Goal: Information Seeking & Learning: Find specific fact

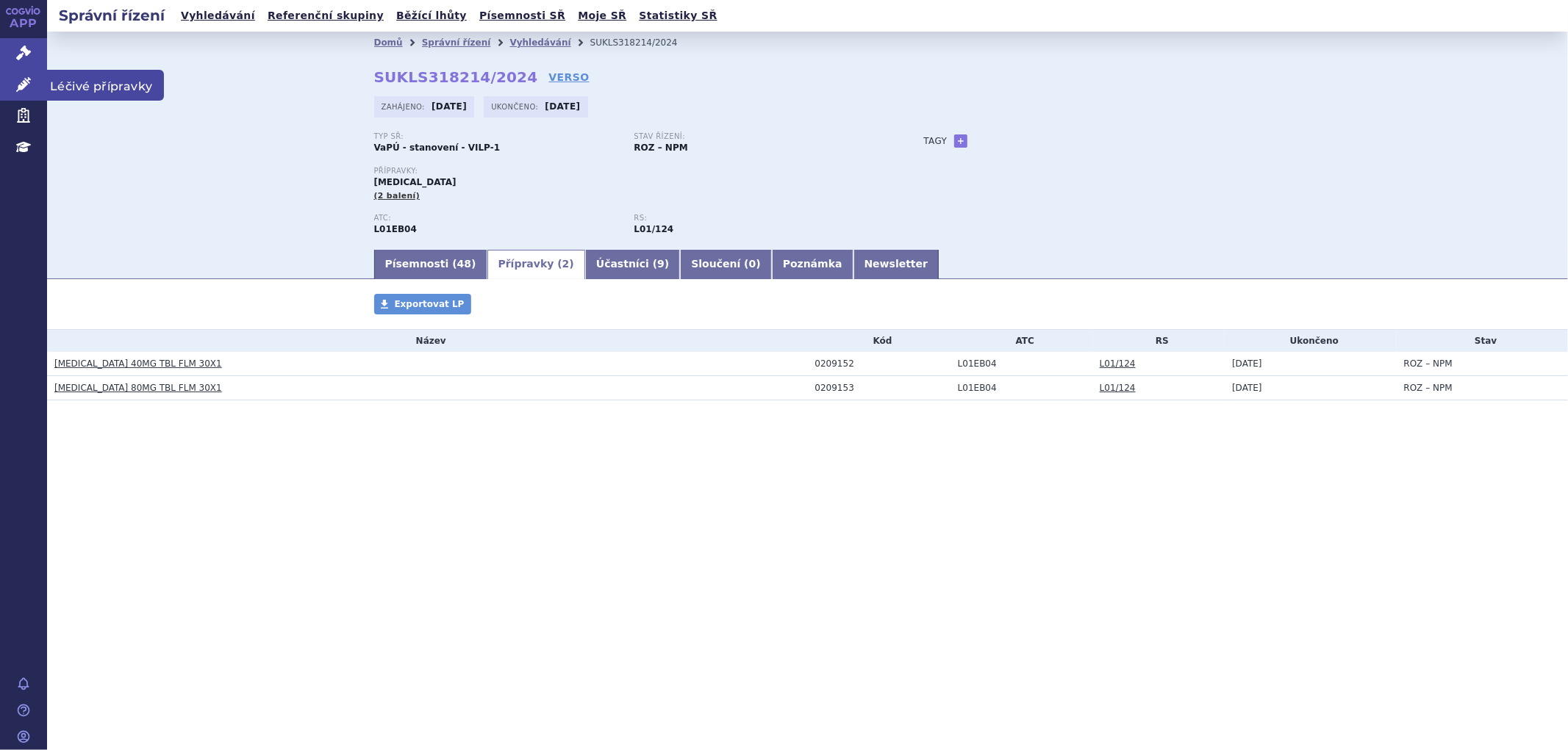
click at [27, 70] on link "Léčivé přípravky" at bounding box center [23, 85] width 47 height 31
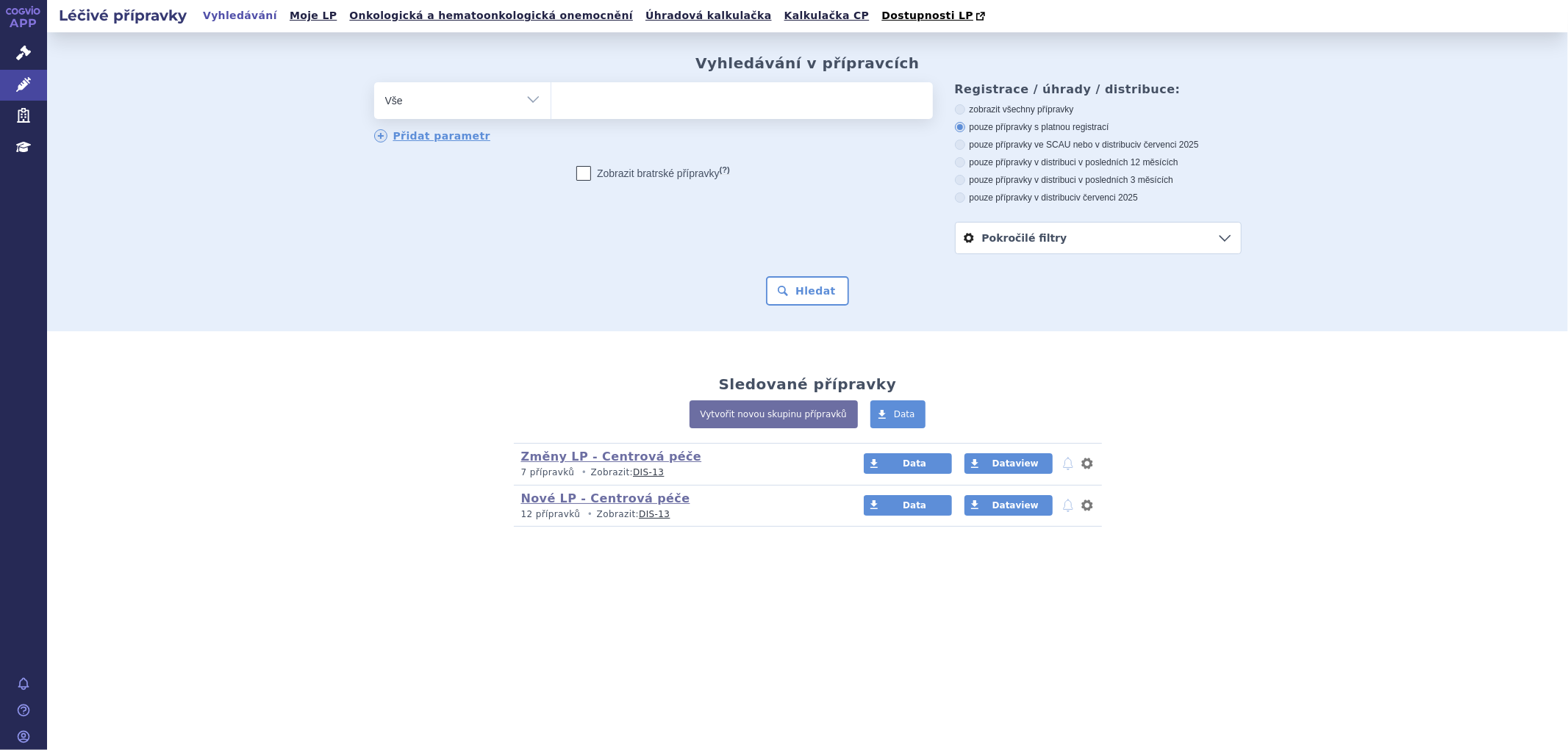
drag, startPoint x: 619, startPoint y: 119, endPoint x: 620, endPoint y: 105, distance: 14.0
click at [619, 118] on span at bounding box center [742, 100] width 381 height 37
click at [551, 118] on select at bounding box center [550, 99] width 1 height 37
type input "va"
type input "vare"
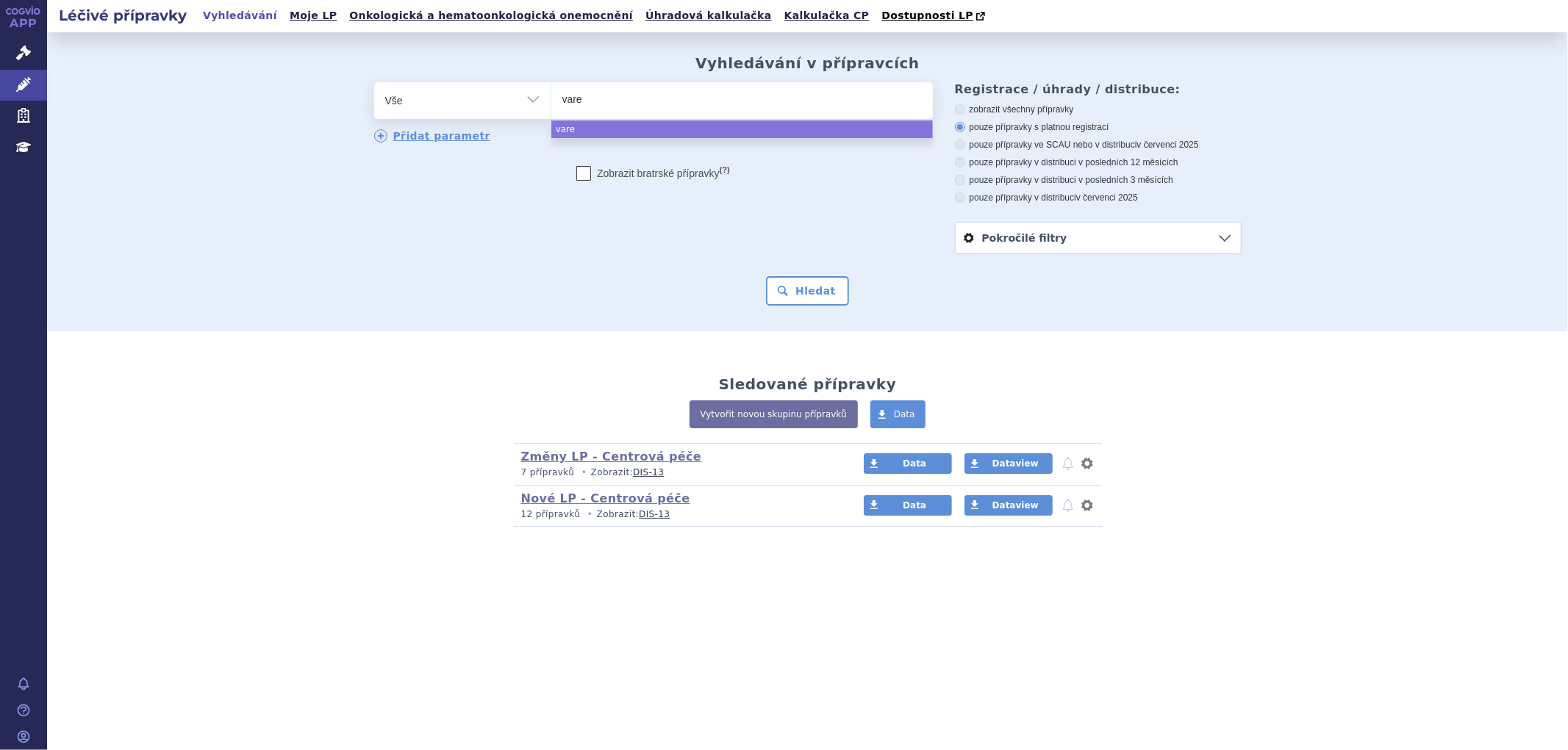
type input "varen"
type input "vareni"
type input "varenic"
type input "varenicli"
type input "varenicline"
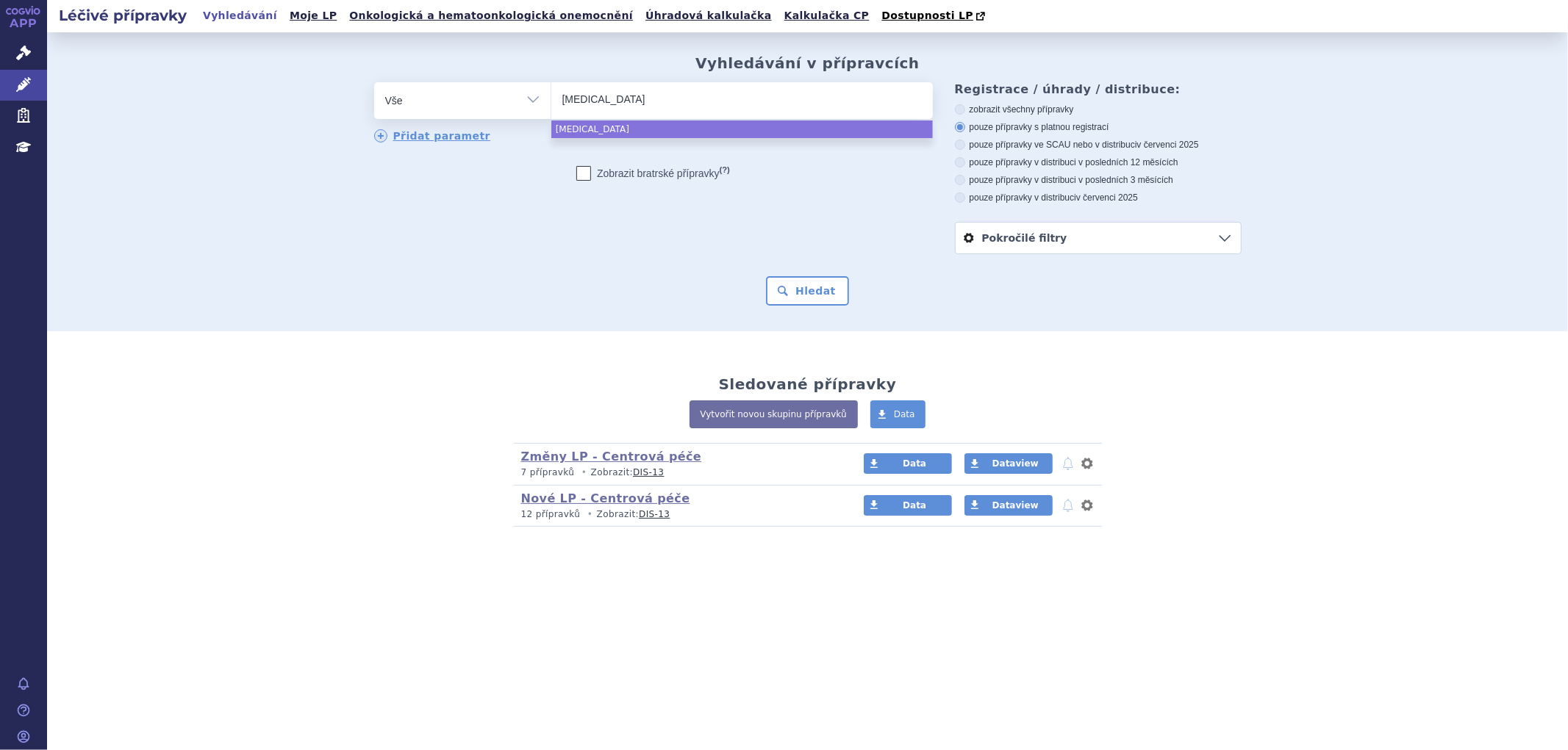
select select "[MEDICAL_DATA]"
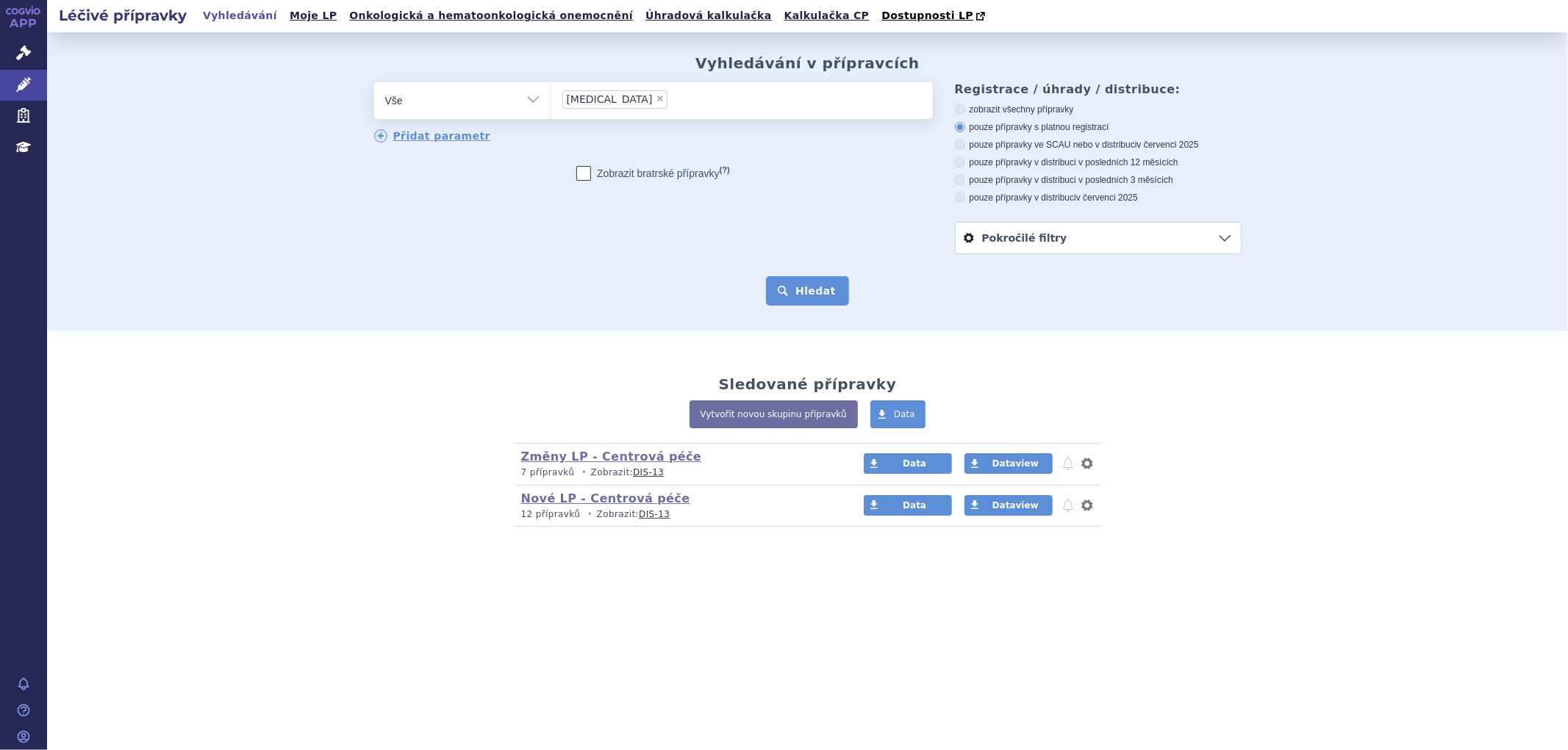
click at [814, 299] on button "Hledat" at bounding box center [808, 290] width 83 height 30
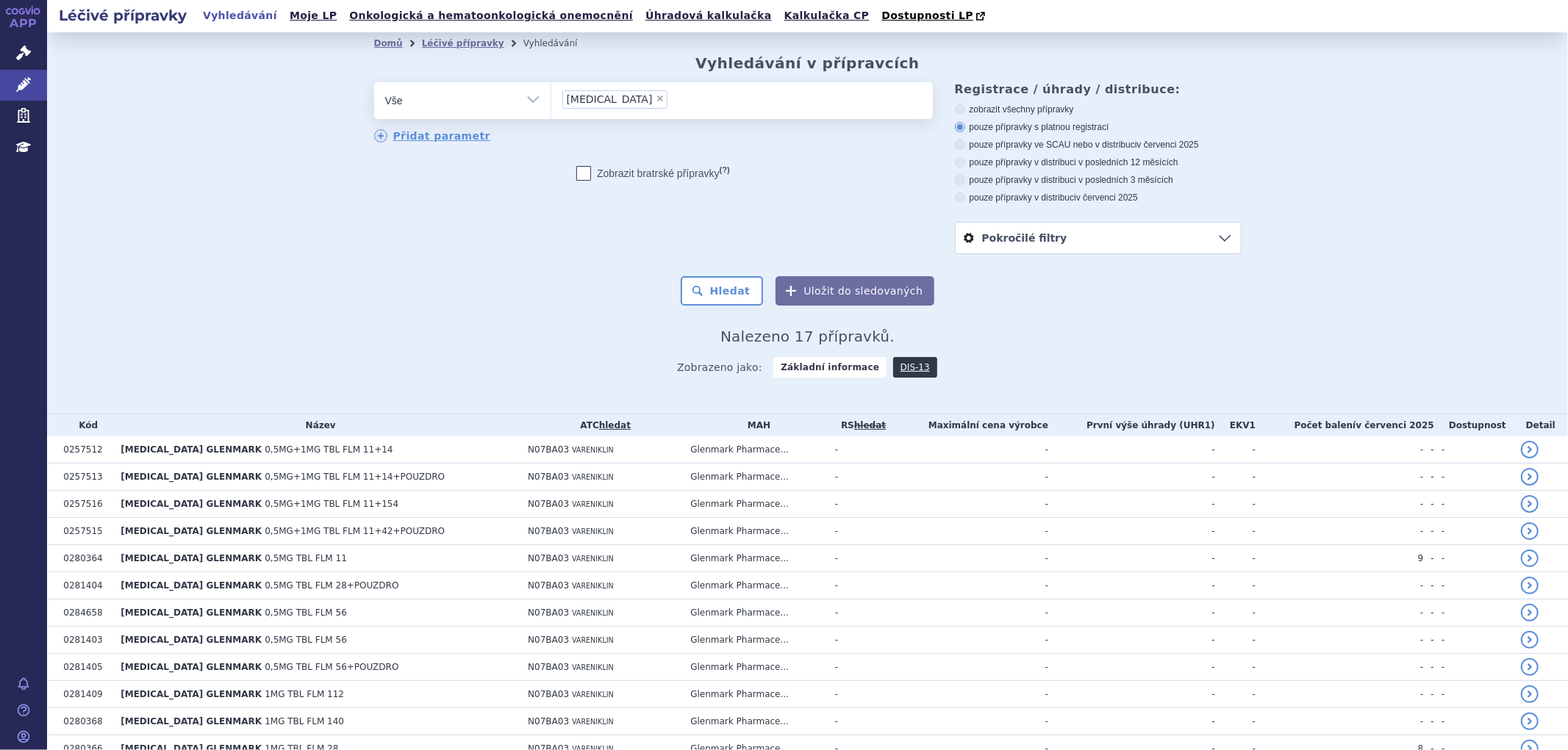
click at [656, 101] on span "×" at bounding box center [660, 99] width 8 height 8
click at [551, 101] on select "[MEDICAL_DATA]" at bounding box center [550, 99] width 1 height 37
select select
click at [638, 103] on ul at bounding box center [742, 98] width 381 height 31
click at [551, 103] on select "[MEDICAL_DATA]" at bounding box center [550, 99] width 1 height 37
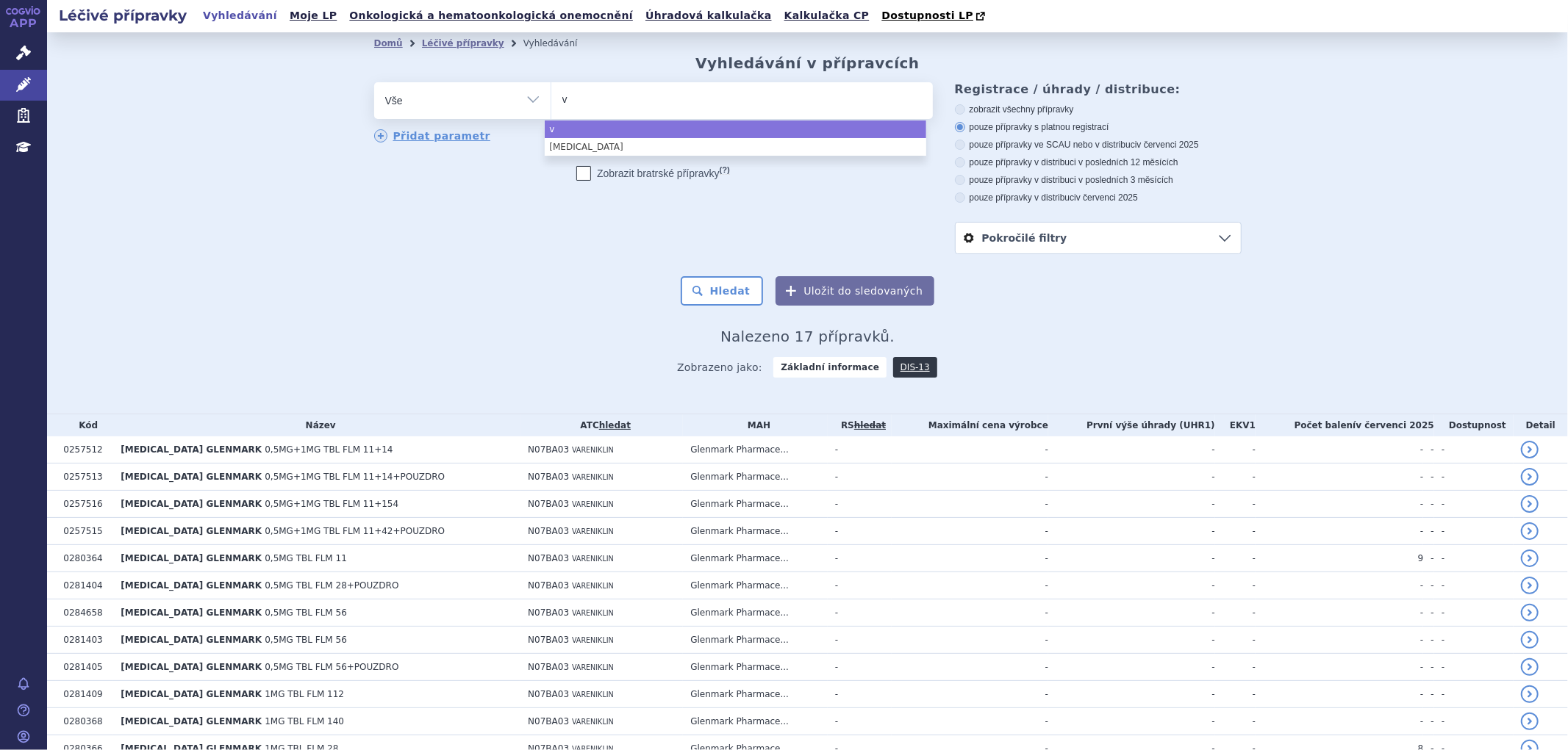
type input "va"
type input "var"
type input "vare"
type input "varen"
type input "varenic"
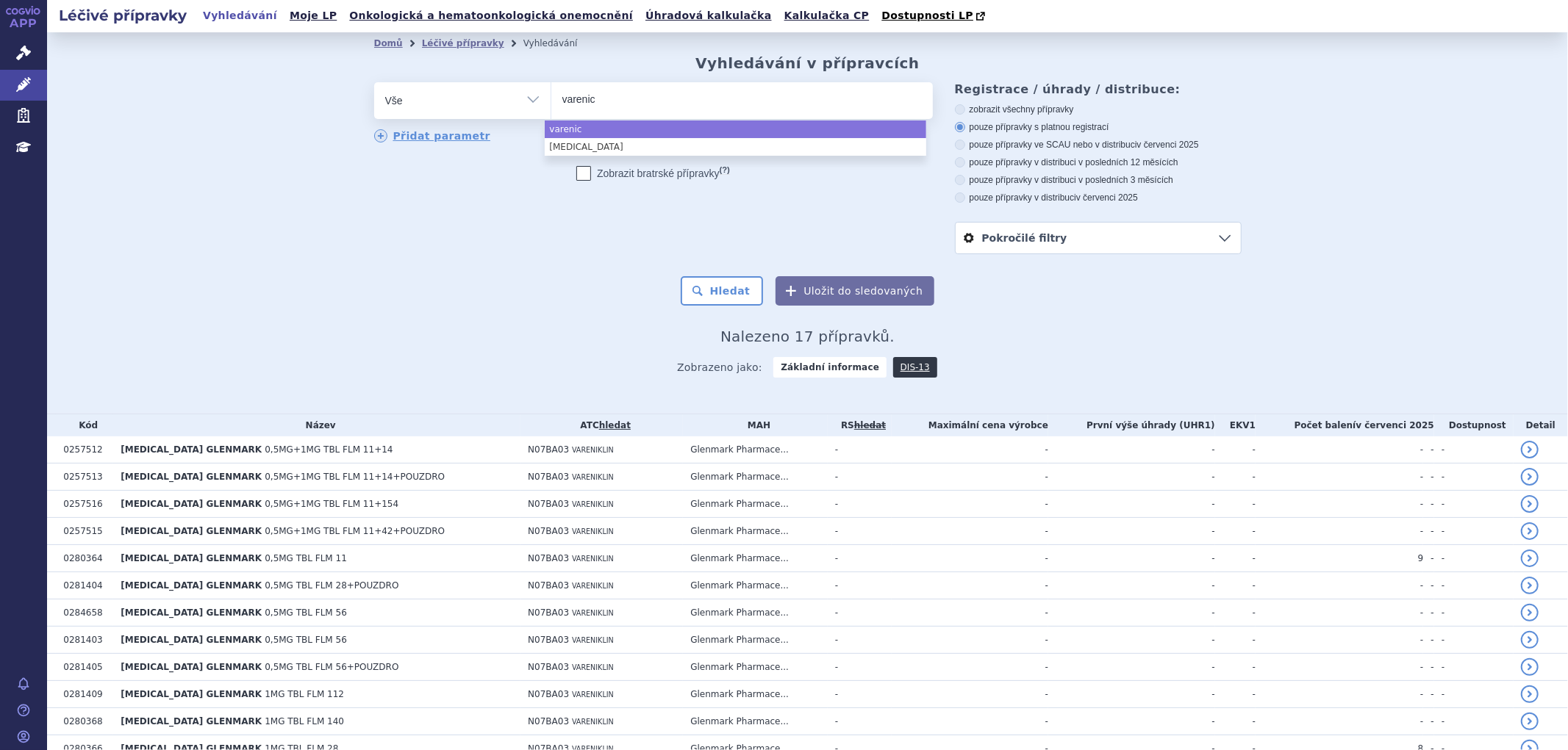
type input "varenicl"
type input "vareniclin"
type input "[MEDICAL_DATA]"
type input "varenicline g"
type input "varenicline ge"
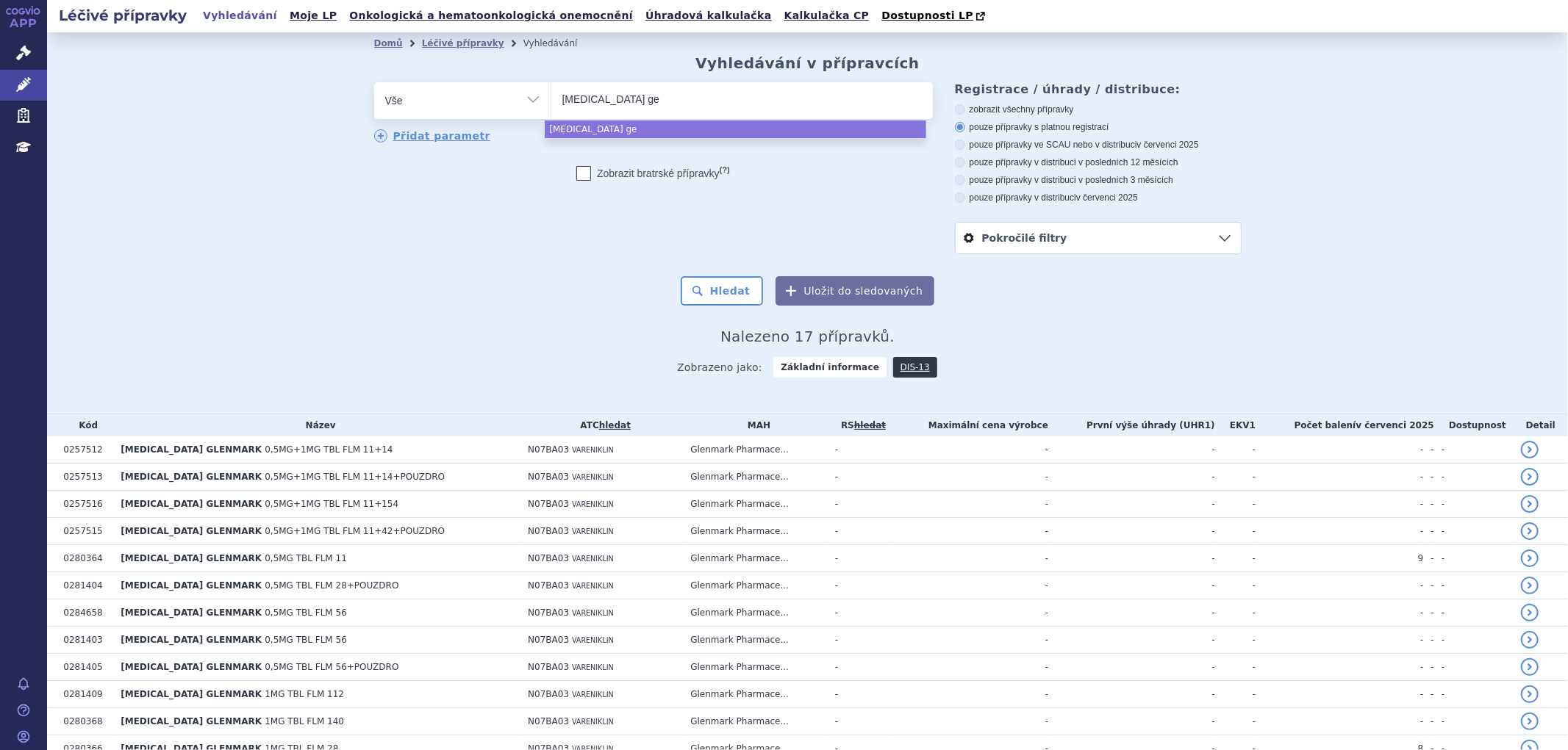
type input "varenicline gen"
type input "varenicline genm"
type input "varenicline genma"
type input "varenicline genmar"
type input "varenicline genmark"
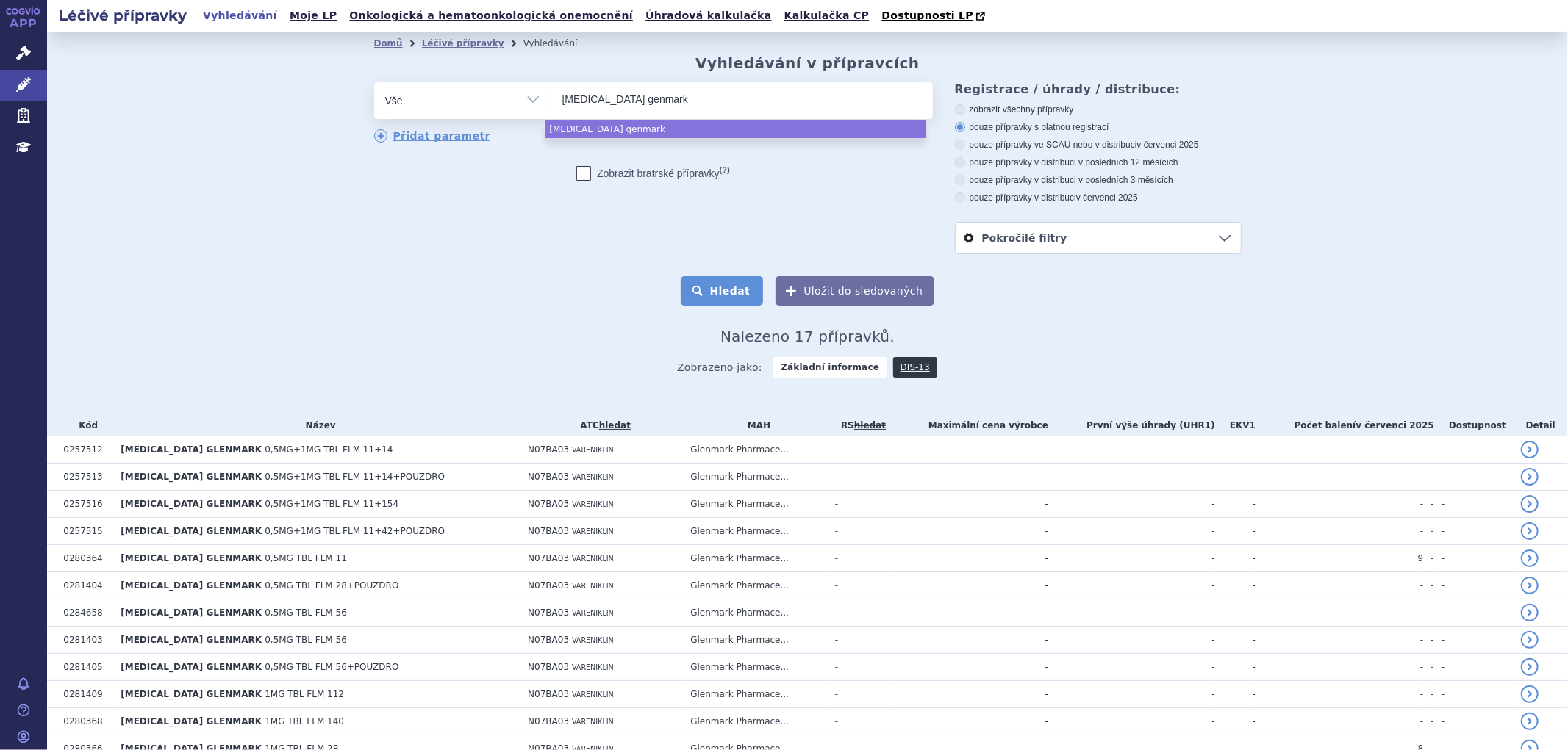
select select "varenicline genmark"
click at [702, 297] on button "Hledat" at bounding box center [722, 290] width 83 height 30
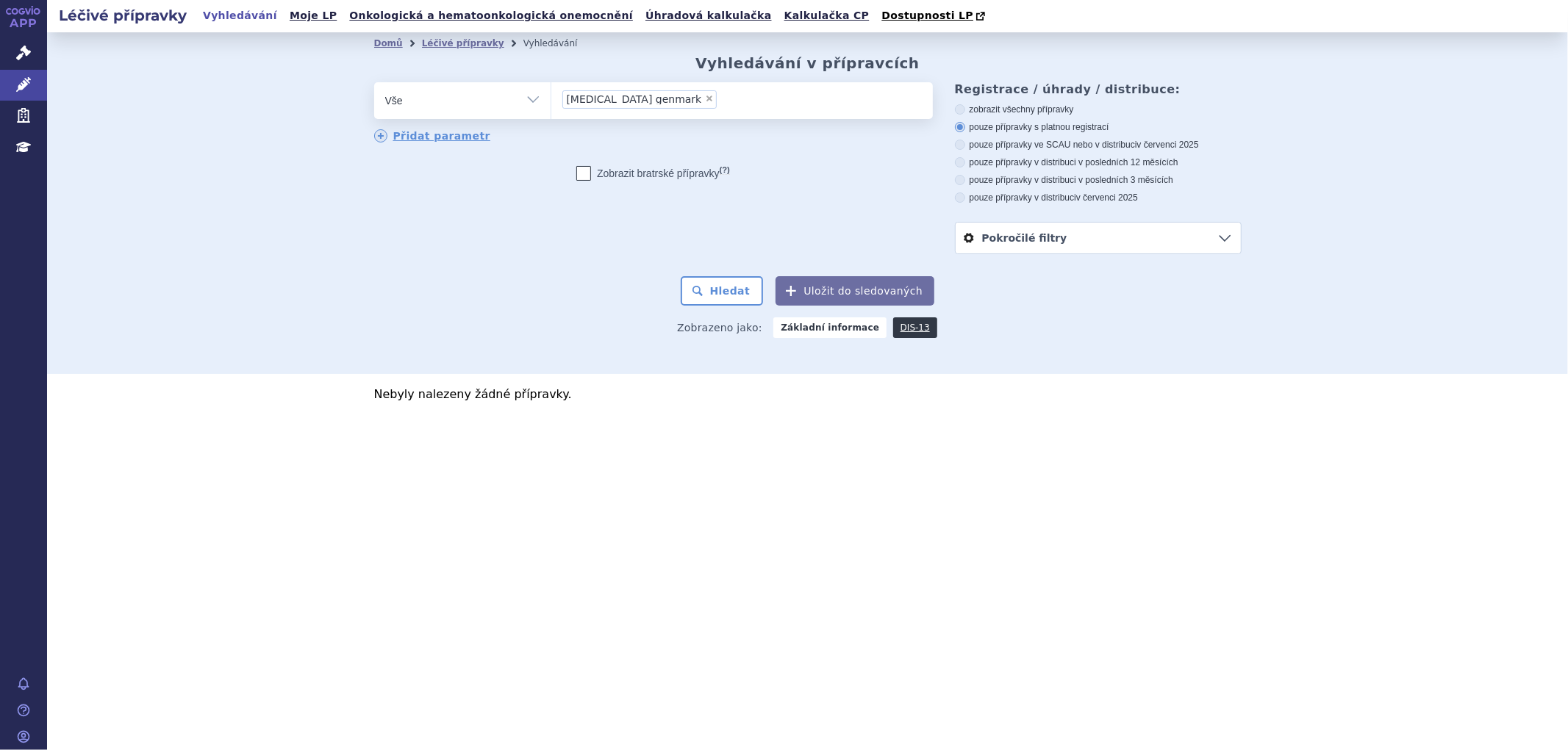
click at [694, 112] on ul "× varenicline genmark" at bounding box center [742, 99] width 381 height 32
click at [551, 112] on select "varenicline genmark" at bounding box center [550, 99] width 1 height 37
select select
type input "varenicline genmark"
type input "varenicline genm"
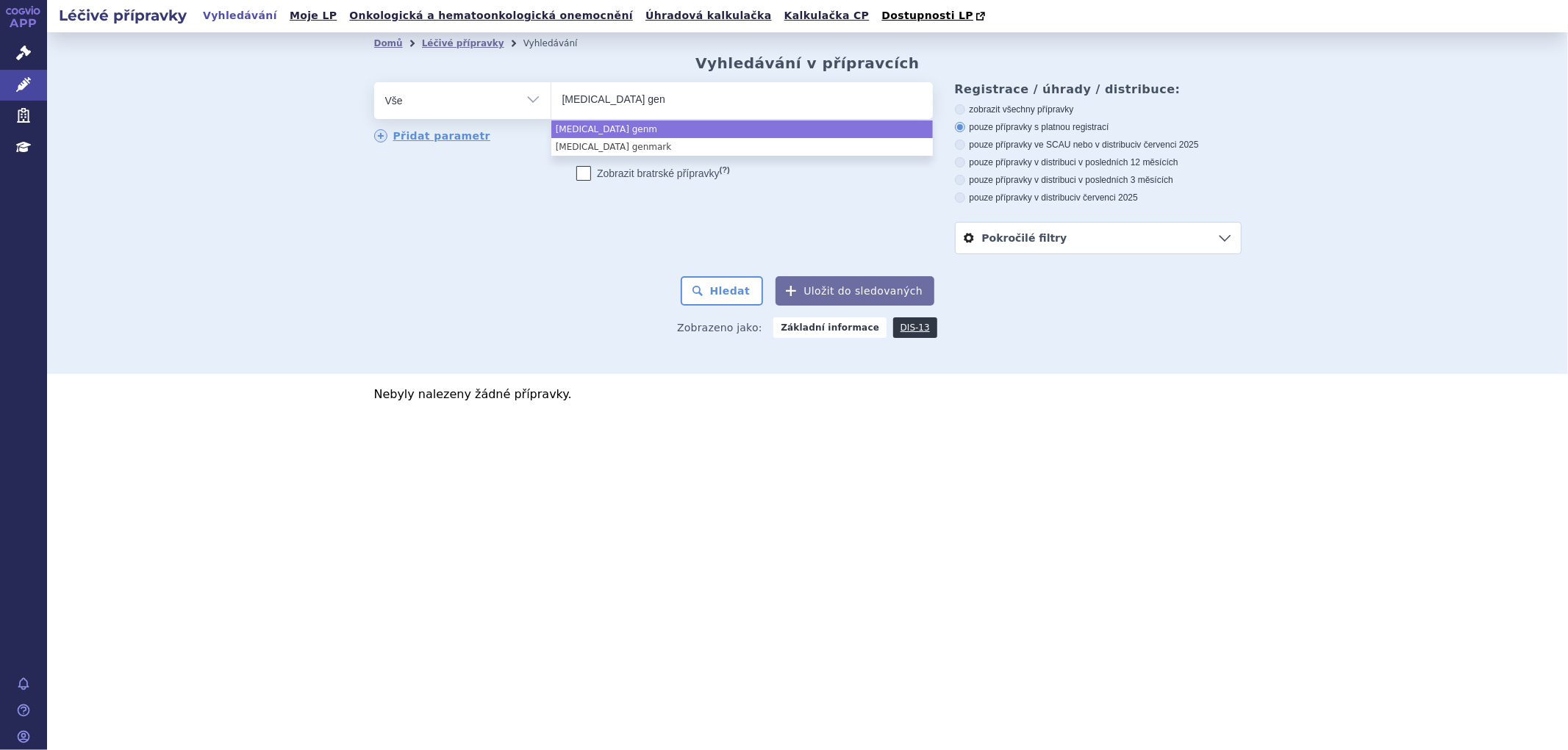
type input "varenicline ge"
type input "varenicline g"
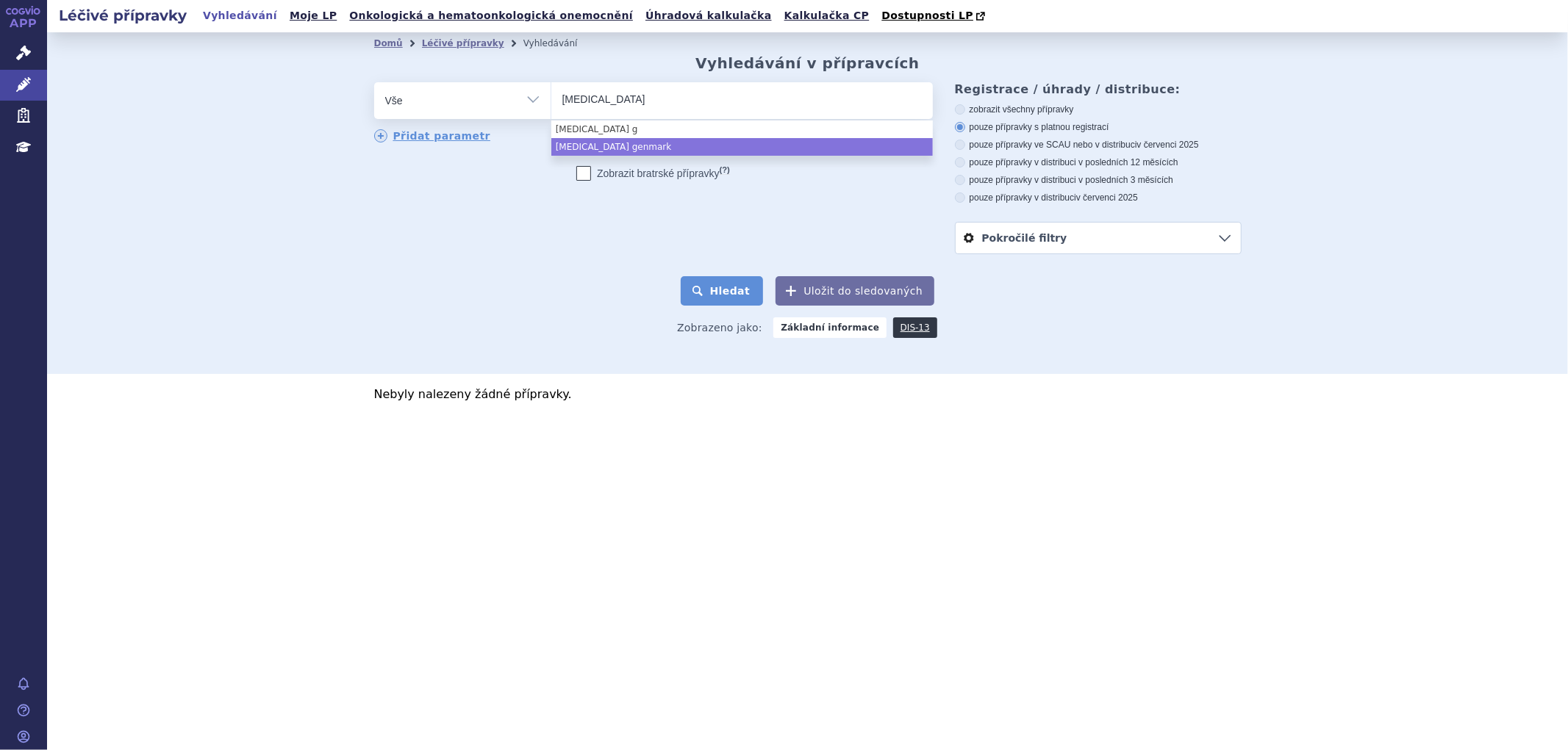
type input "[MEDICAL_DATA]"
select select "varenicline"
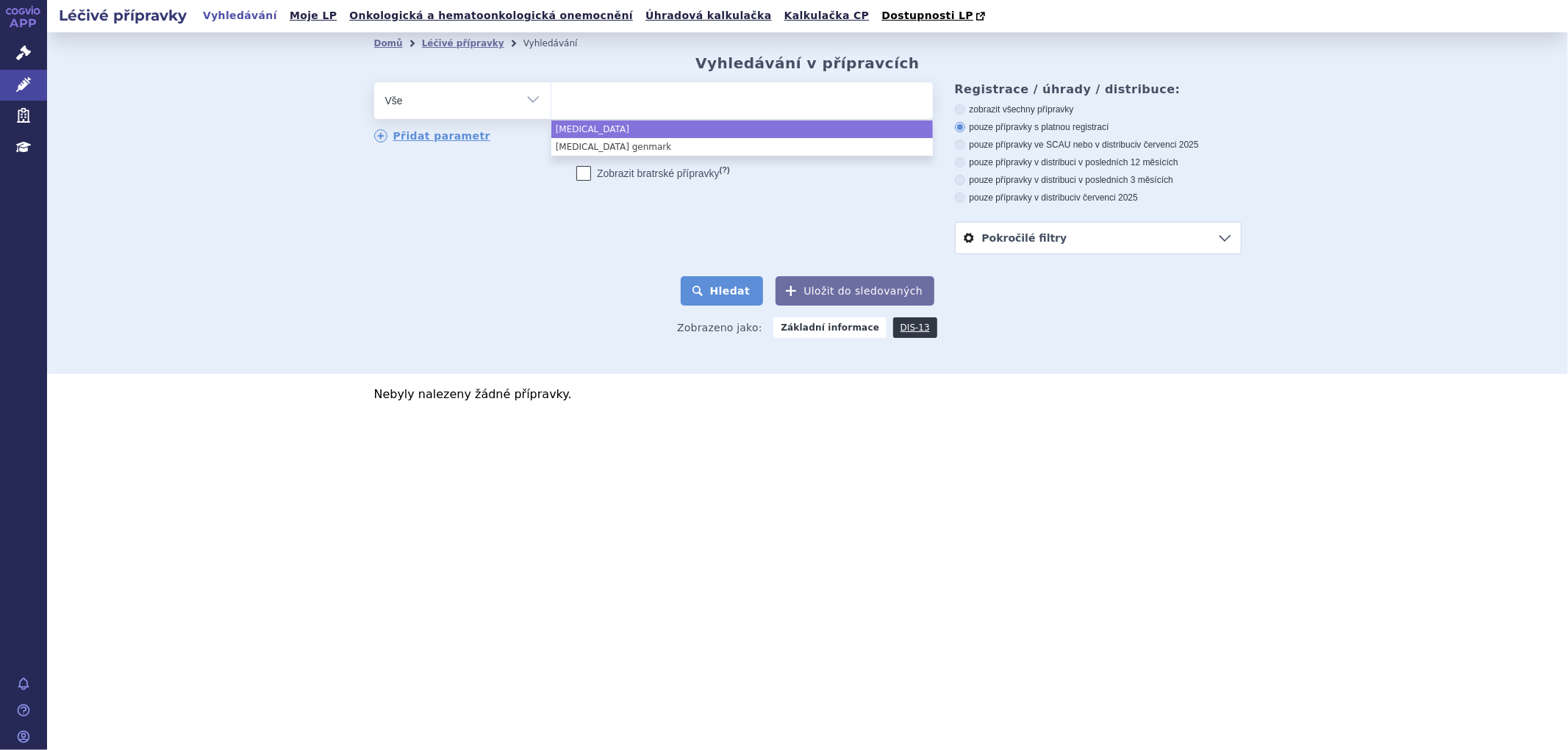
click at [745, 292] on button "Hledat" at bounding box center [722, 290] width 83 height 30
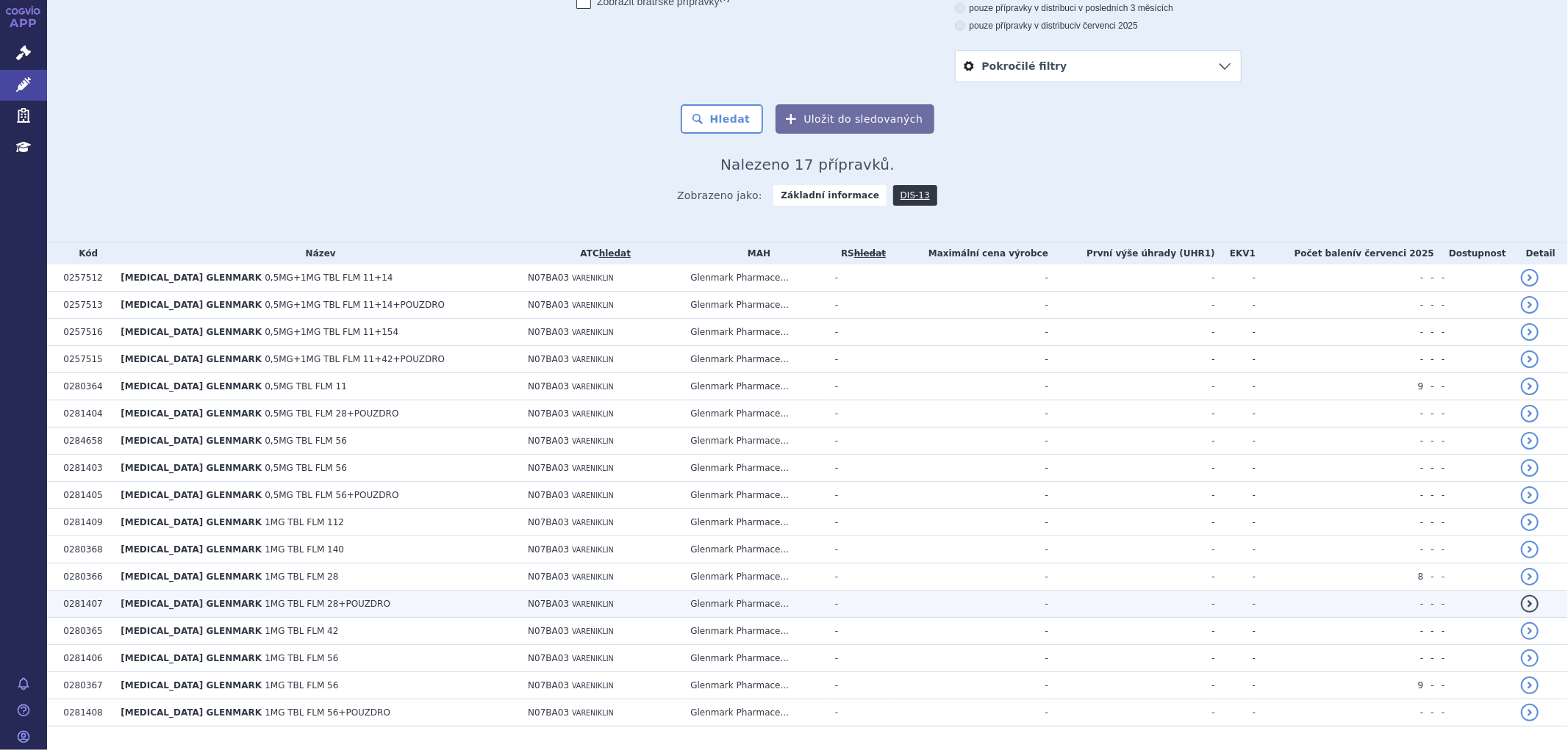
scroll to position [210, 0]
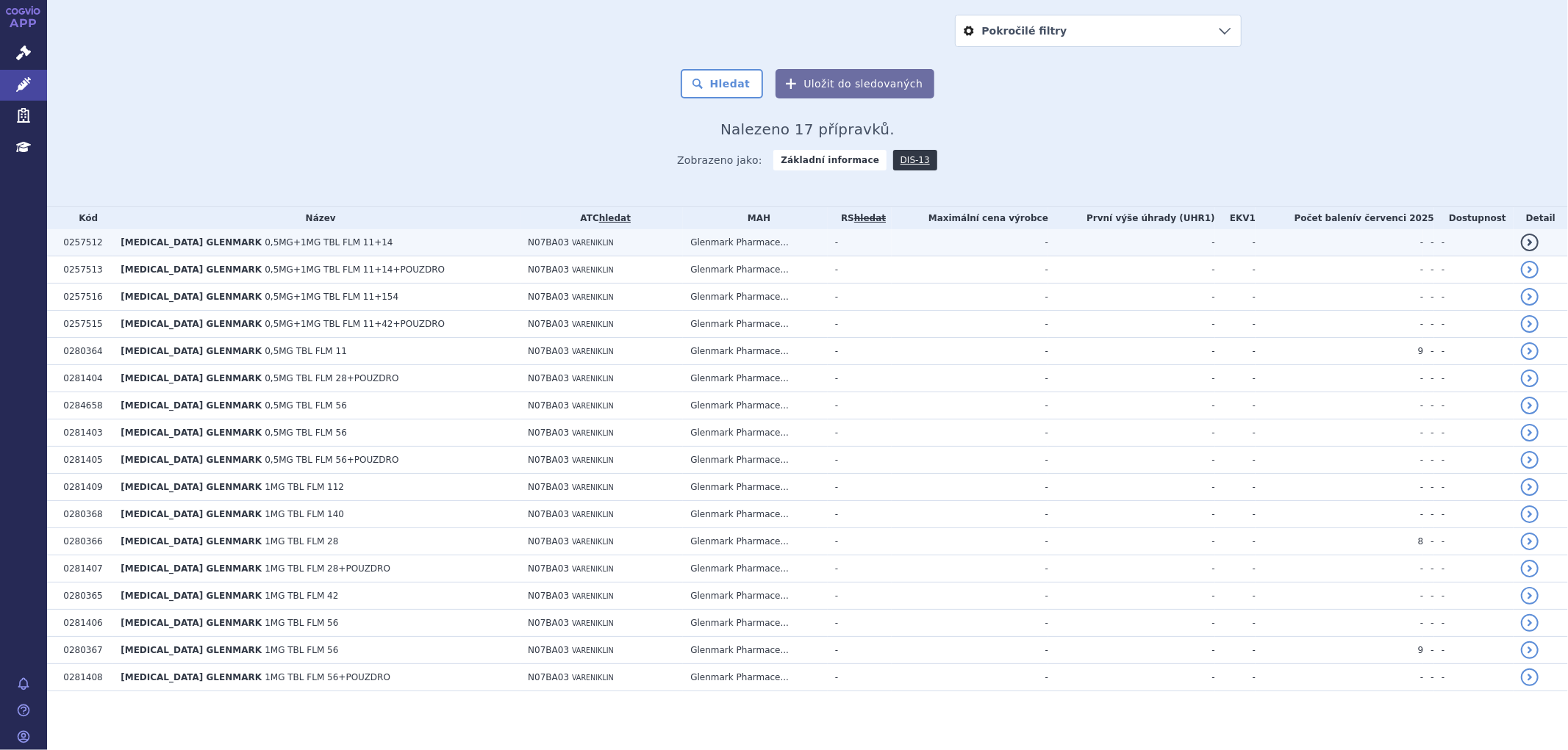
click at [133, 245] on span "[MEDICAL_DATA] GLENMARK" at bounding box center [191, 242] width 141 height 10
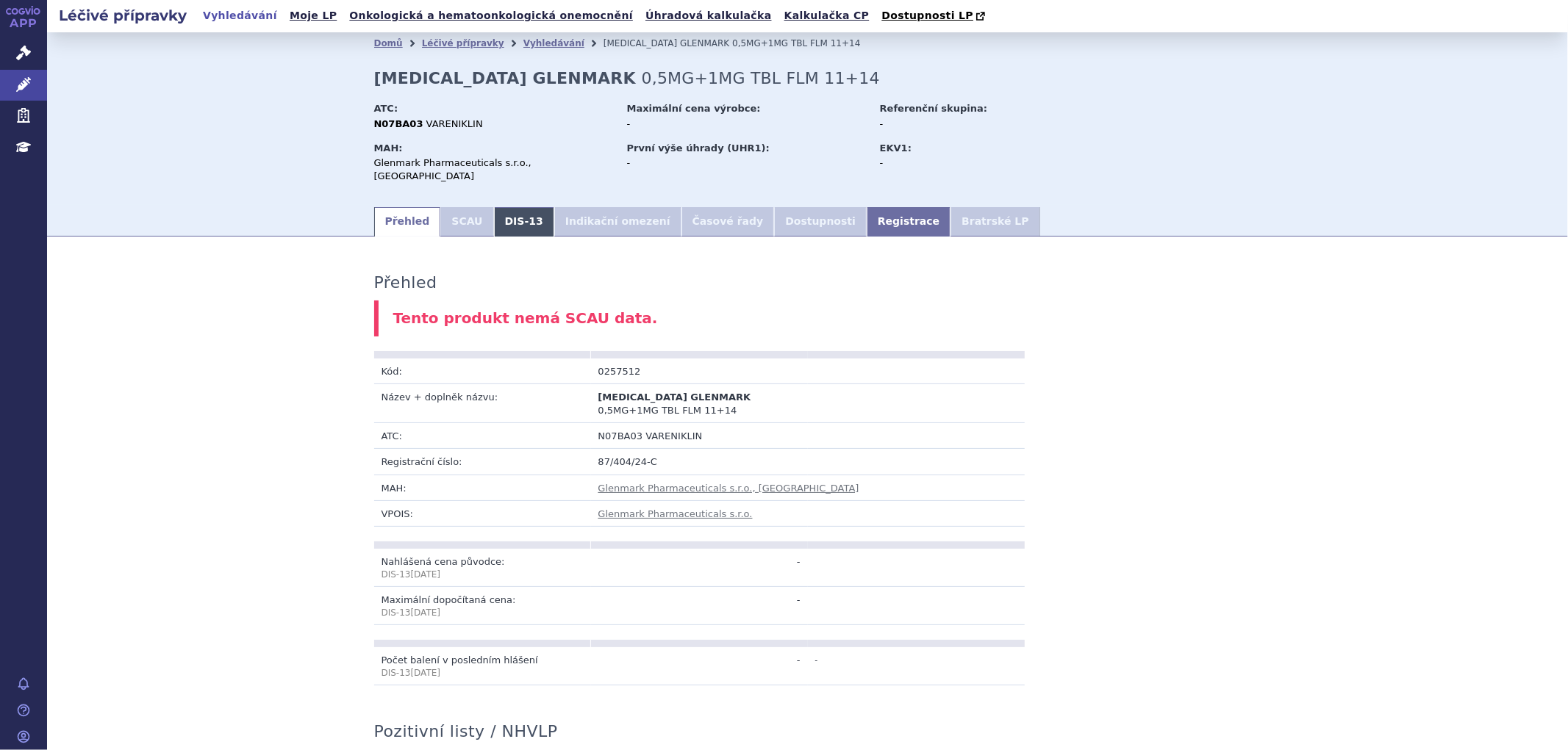
click at [502, 217] on link "DIS-13" at bounding box center [523, 222] width 60 height 30
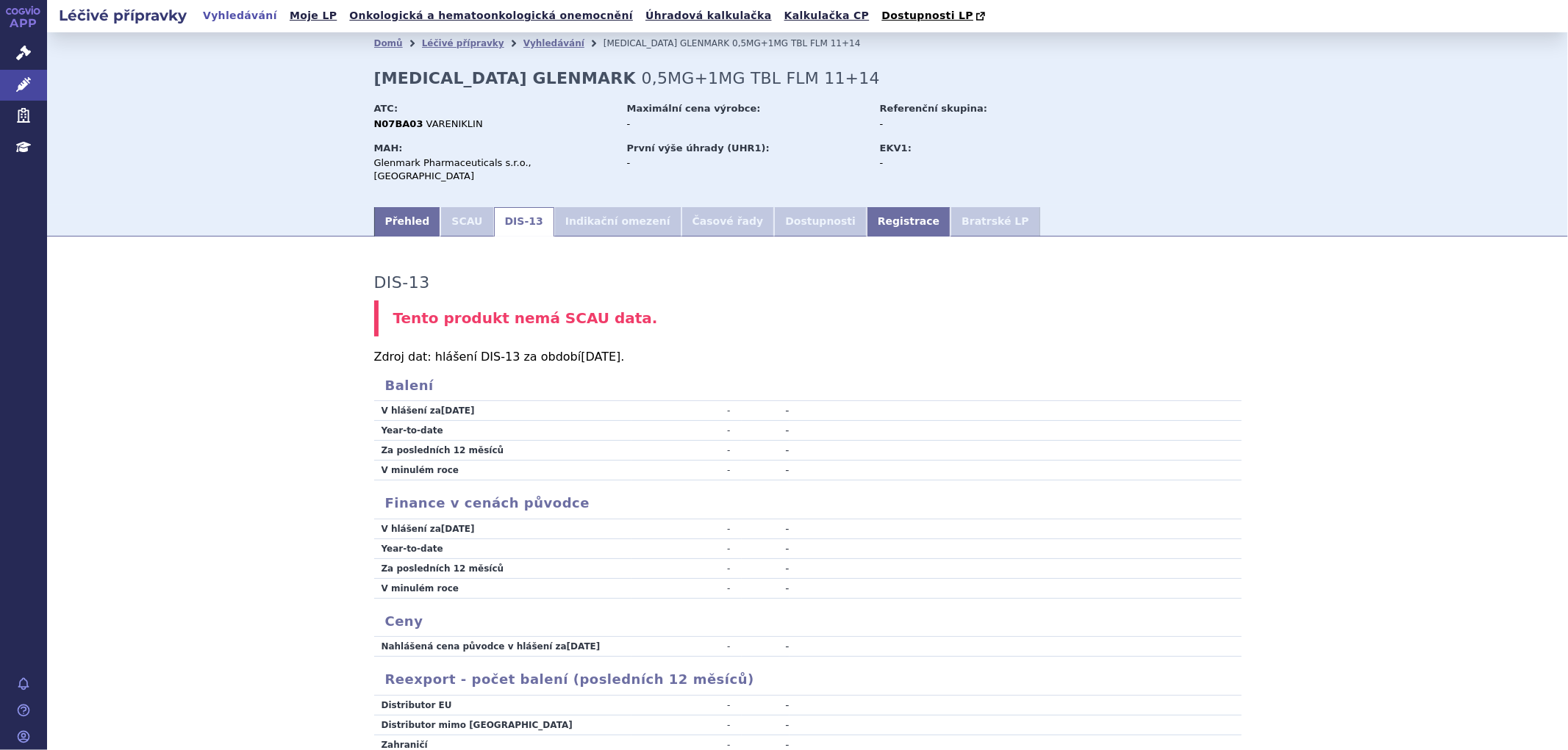
click at [494, 224] on link "DIS-13" at bounding box center [523, 222] width 60 height 30
click at [455, 216] on li "SCAU" at bounding box center [466, 222] width 53 height 30
click at [381, 207] on link "Přehled" at bounding box center [407, 222] width 67 height 30
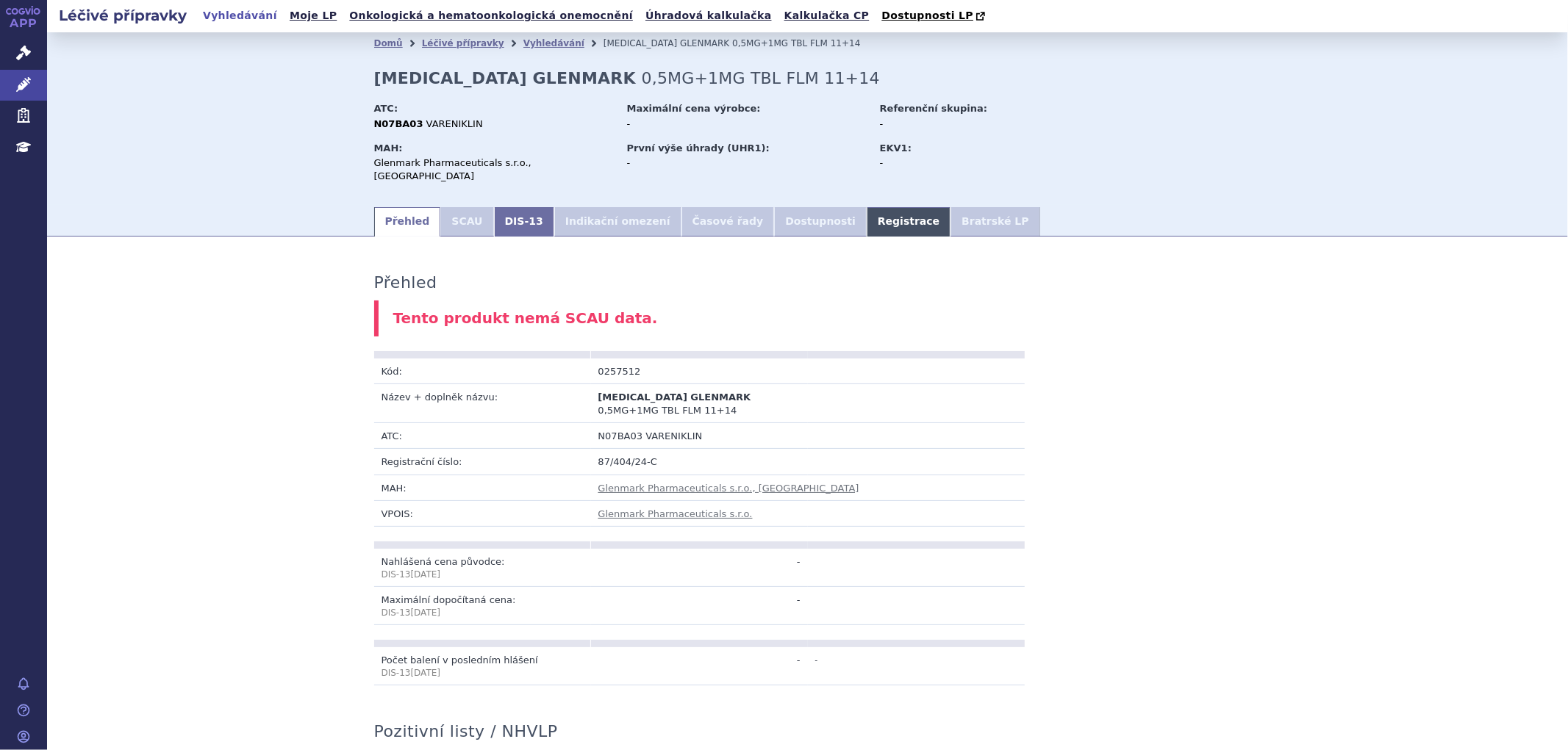
click at [866, 214] on link "Registrace" at bounding box center [908, 222] width 84 height 30
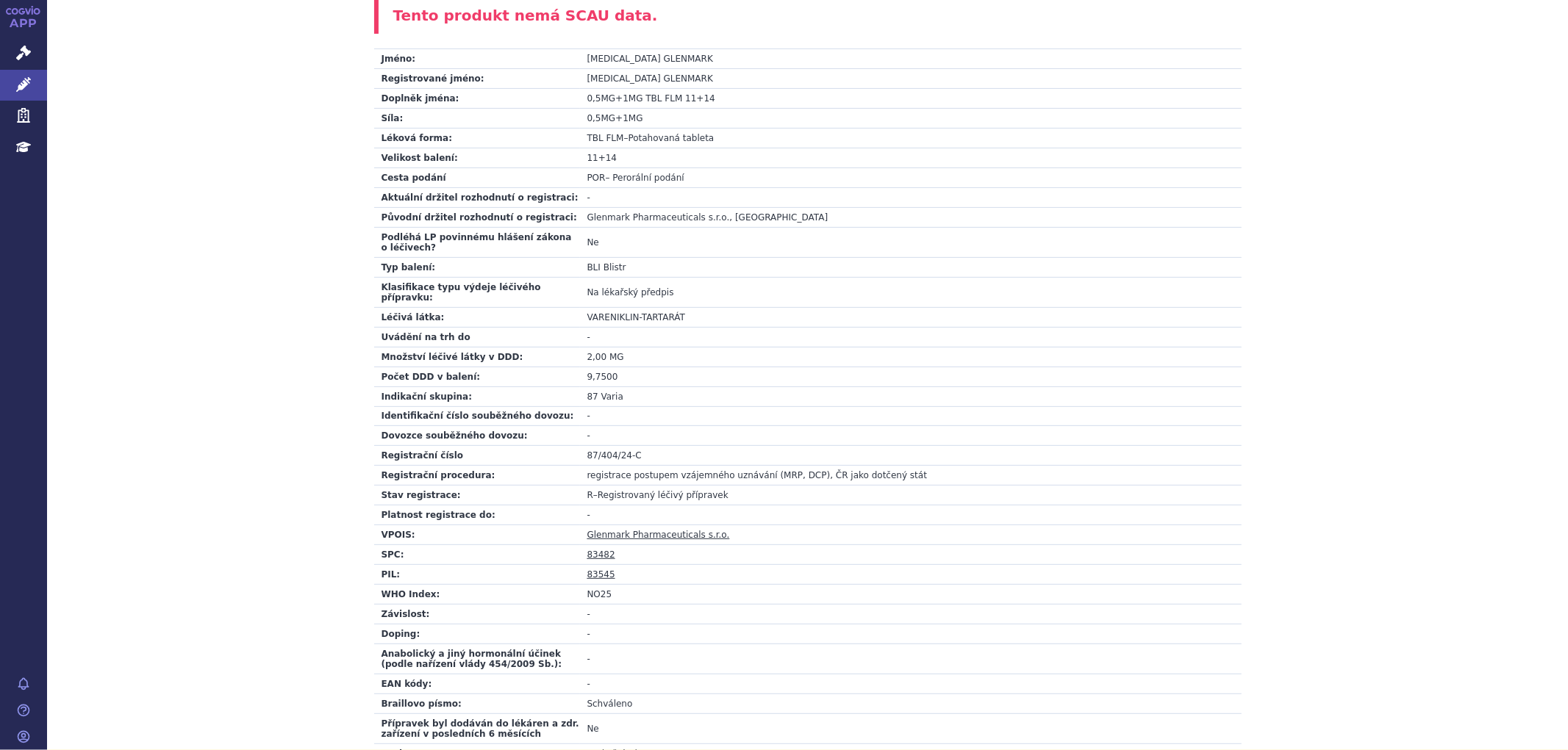
scroll to position [139, 0]
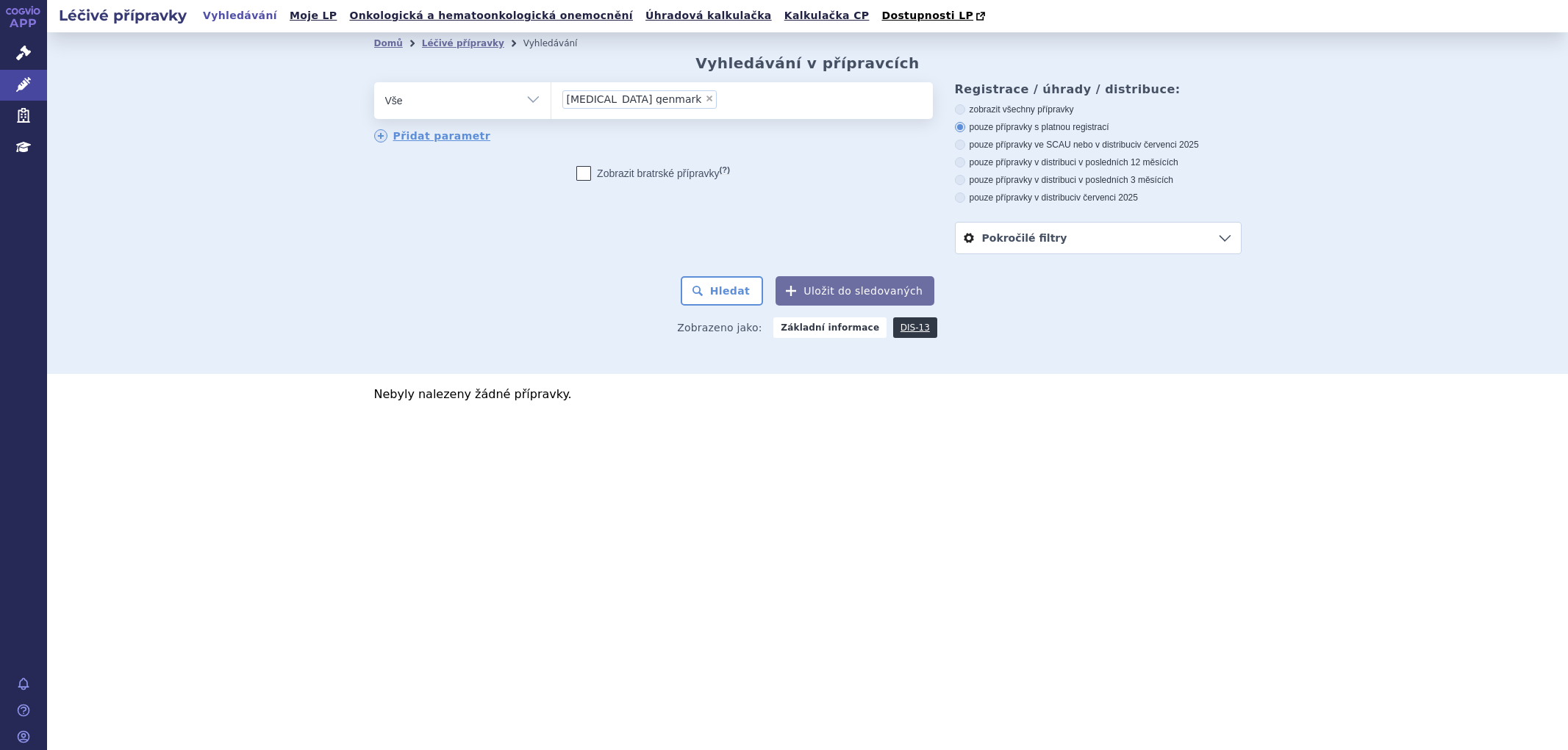
select select
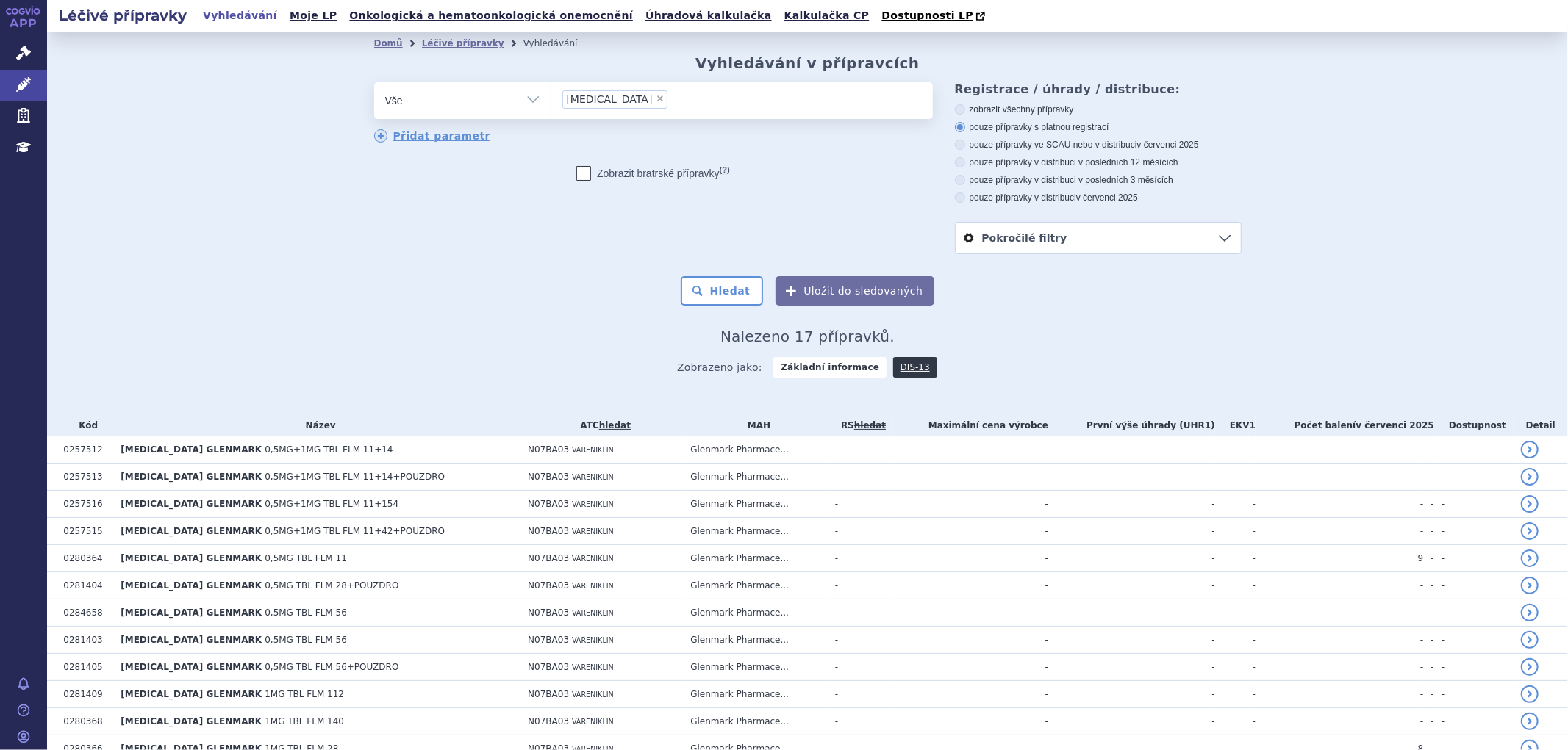
click at [656, 100] on span "×" at bounding box center [660, 99] width 8 height 8
click at [551, 100] on select "varenicline" at bounding box center [550, 99] width 1 height 37
select select
type input "0252223"
select select "0252223"
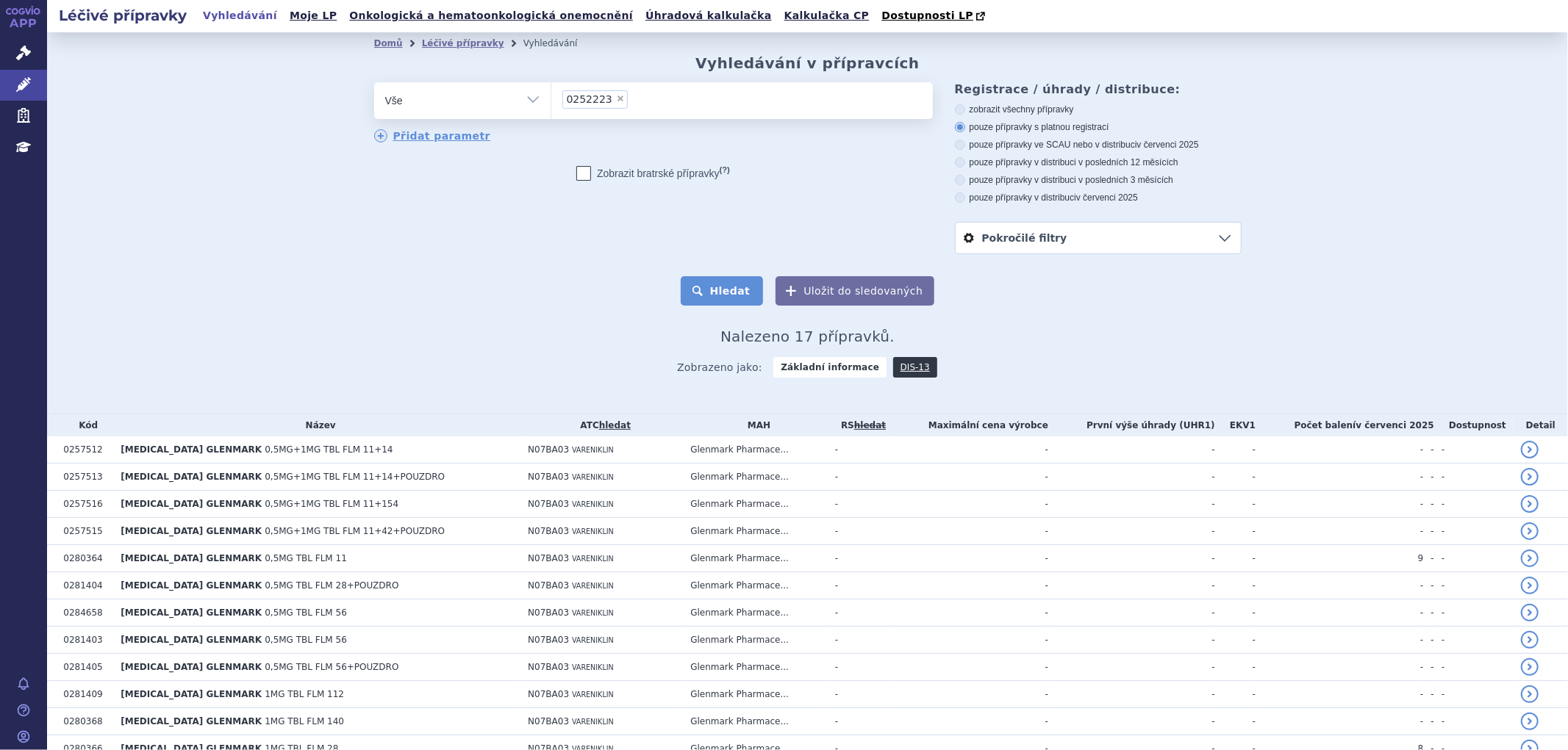
click at [732, 288] on button "Hledat" at bounding box center [722, 290] width 83 height 30
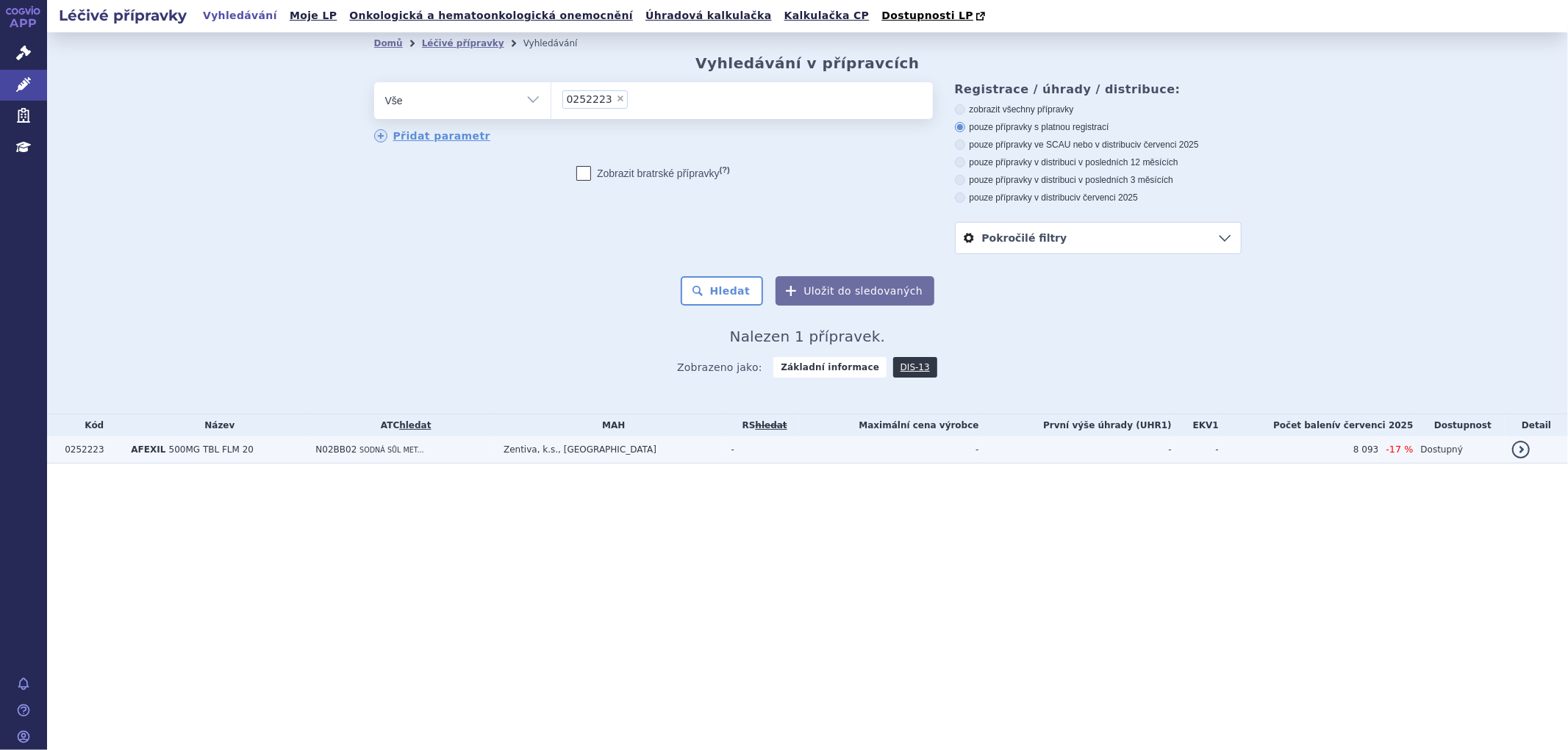
click at [308, 456] on td "AFEXIL 500MG TBL FLM 20" at bounding box center [215, 450] width 184 height 27
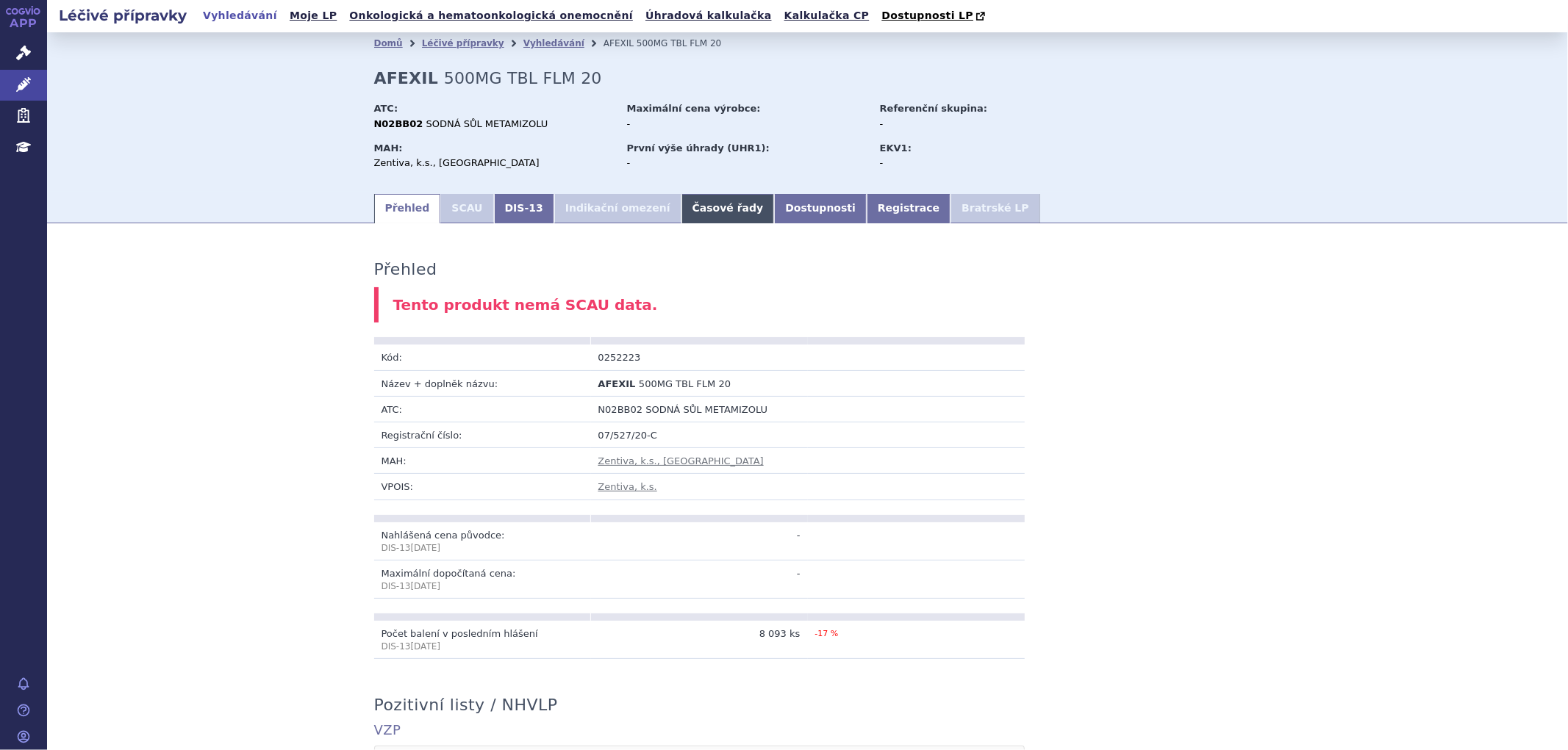
click at [681, 210] on link "Časové řady" at bounding box center [728, 208] width 93 height 30
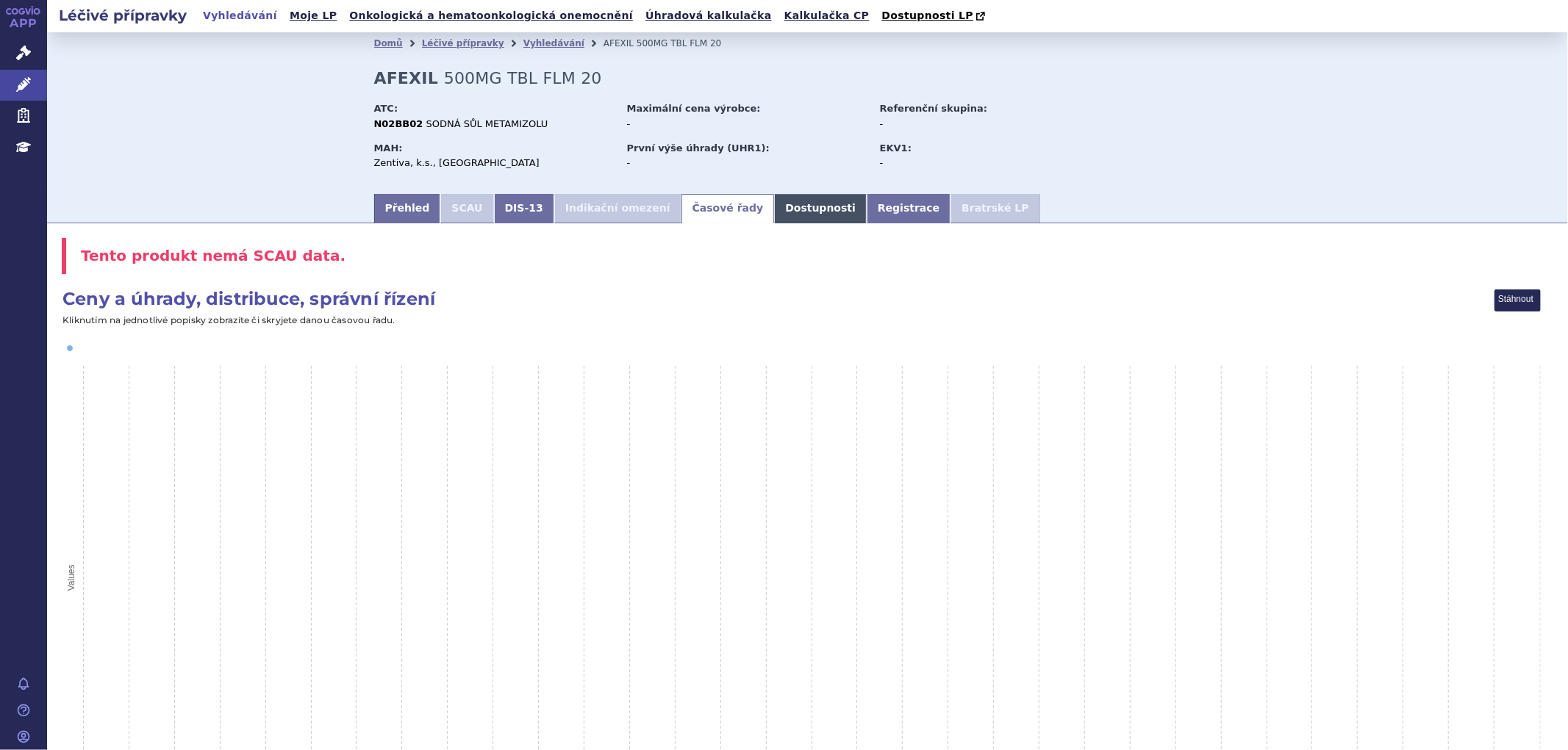
click at [774, 210] on link "Dostupnosti" at bounding box center [820, 208] width 93 height 30
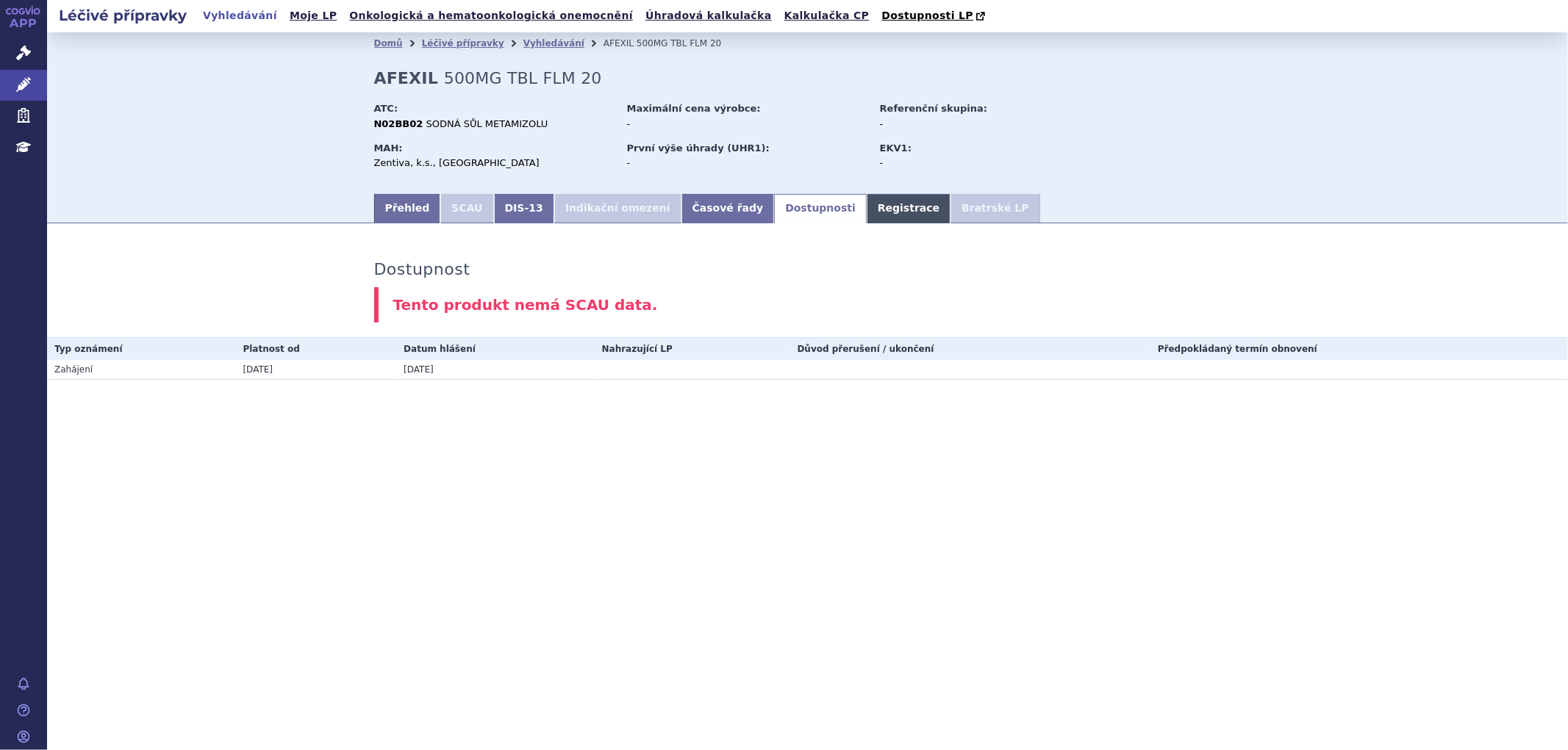
click at [866, 211] on link "Registrace" at bounding box center [908, 208] width 84 height 30
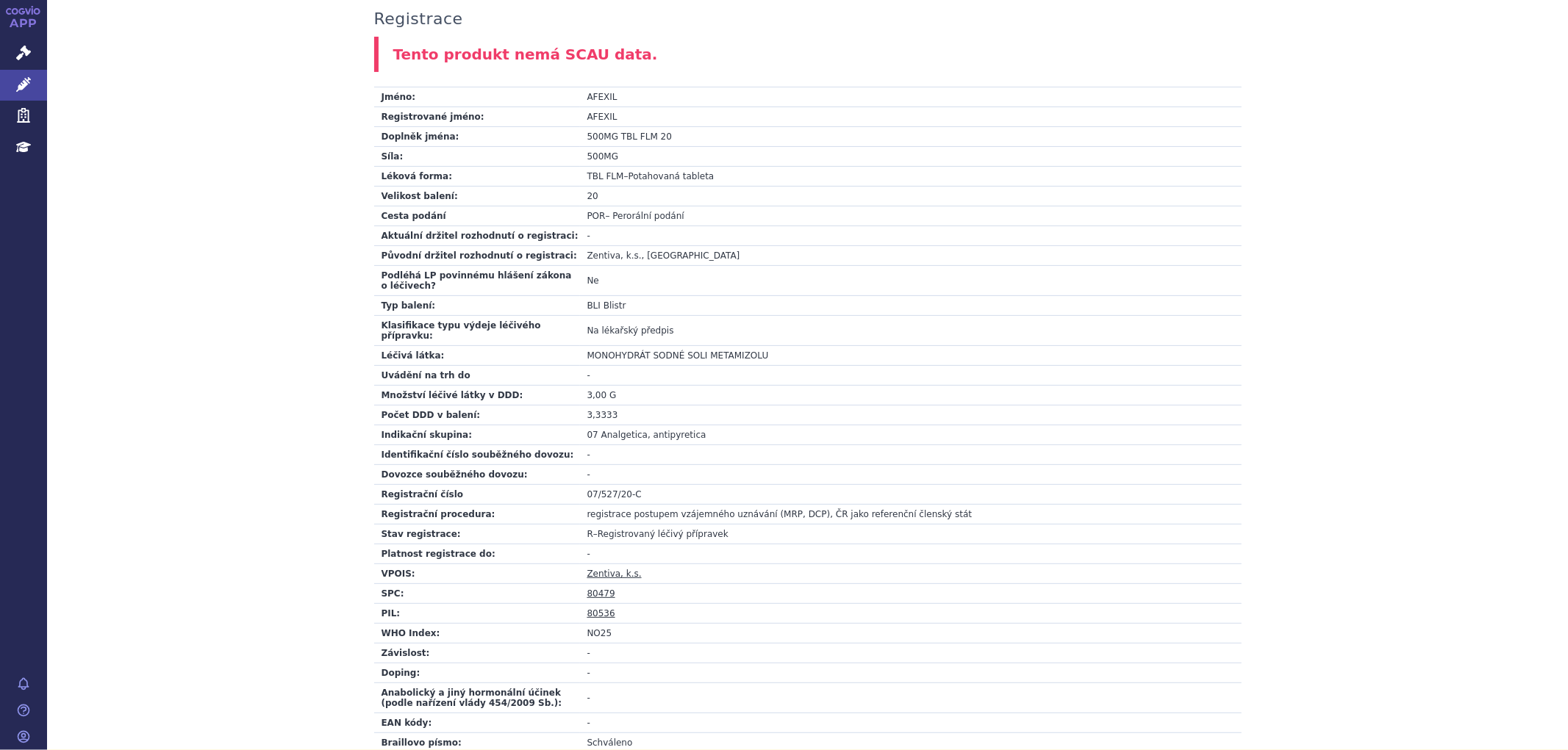
scroll to position [221, 0]
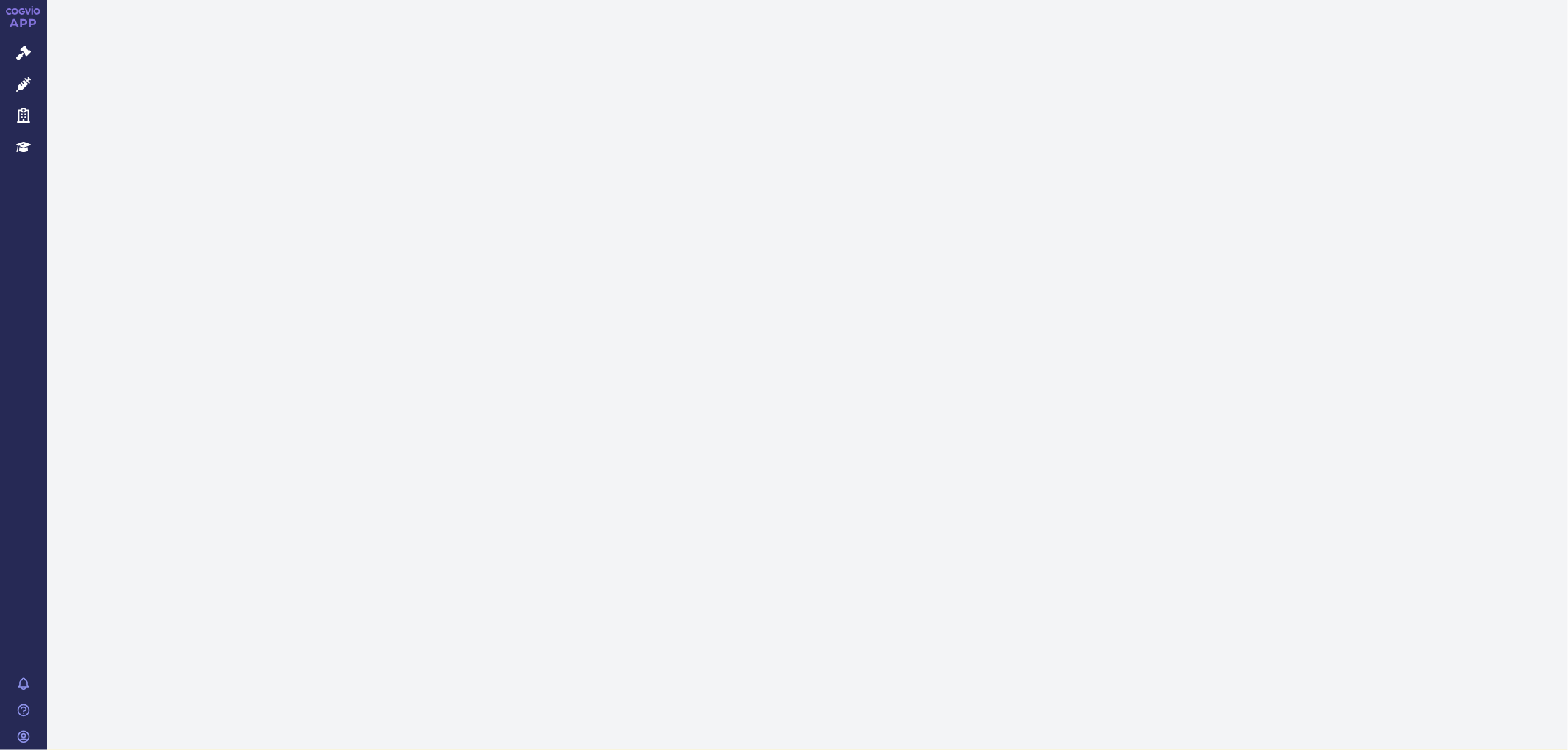
click at [25, 47] on icon at bounding box center [23, 53] width 14 height 14
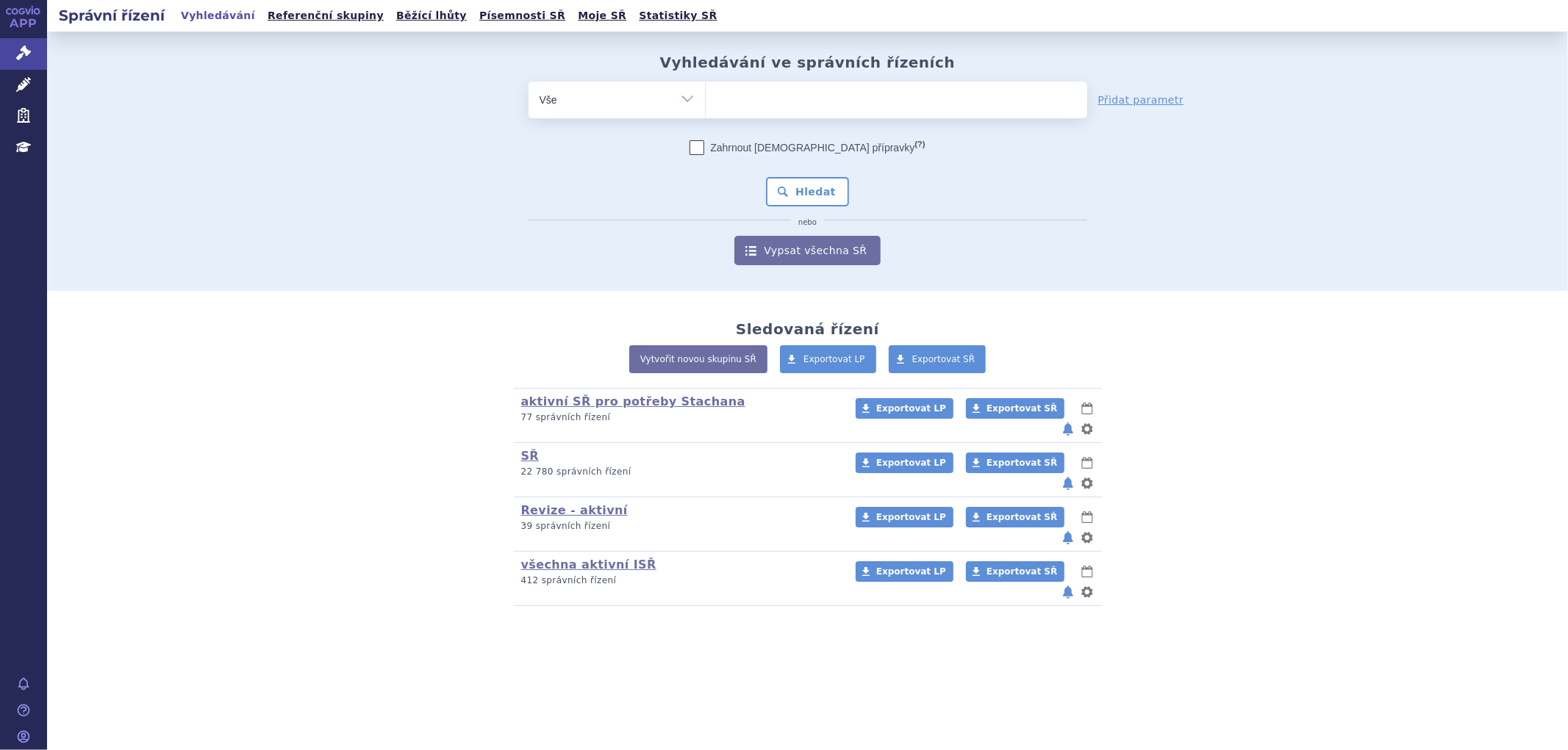
click at [799, 88] on ul at bounding box center [896, 97] width 381 height 31
click at [706, 88] on select at bounding box center [705, 99] width 1 height 37
paste input "0252223"
type input "0252223"
select select "0252223"
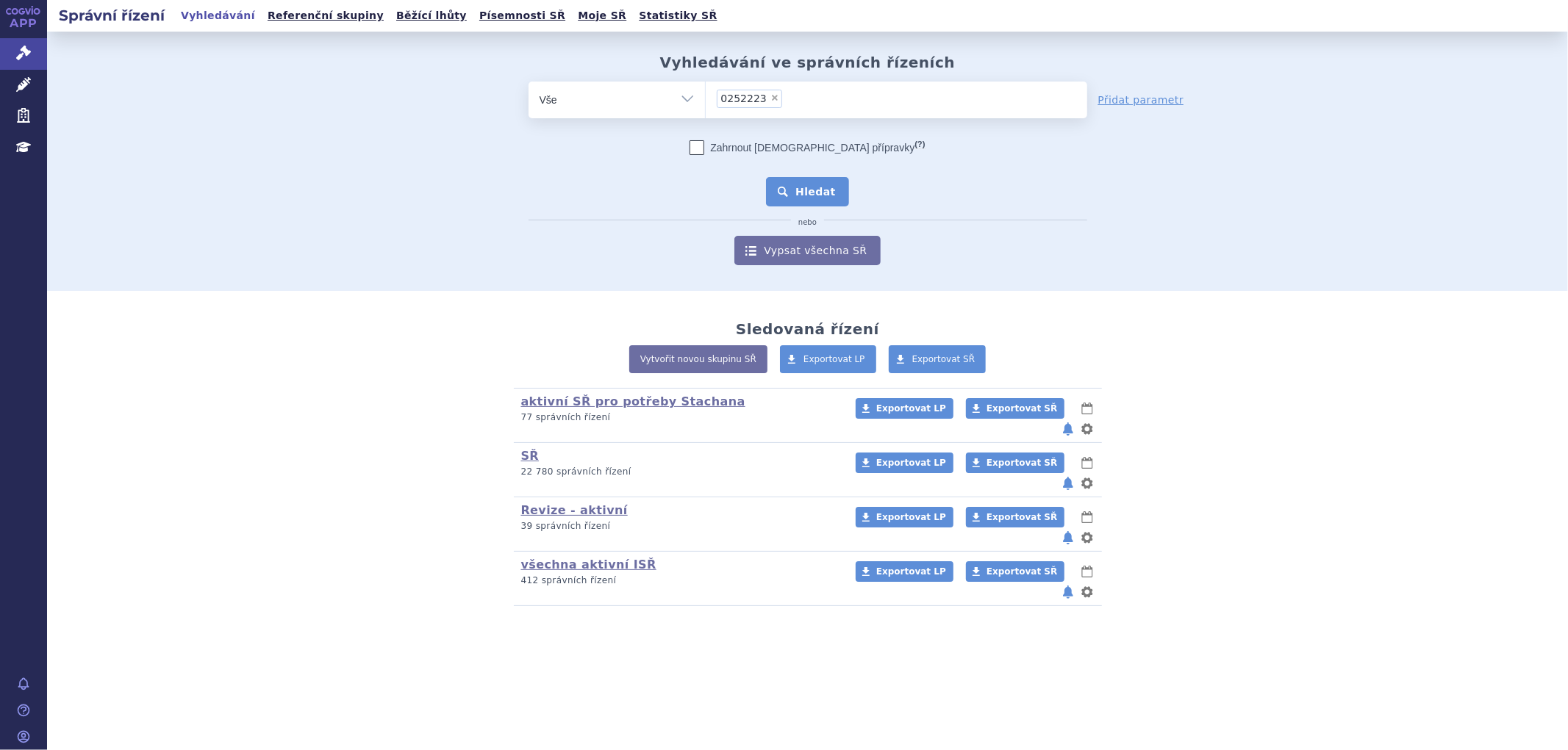
click at [807, 192] on button "Hledat" at bounding box center [808, 192] width 83 height 30
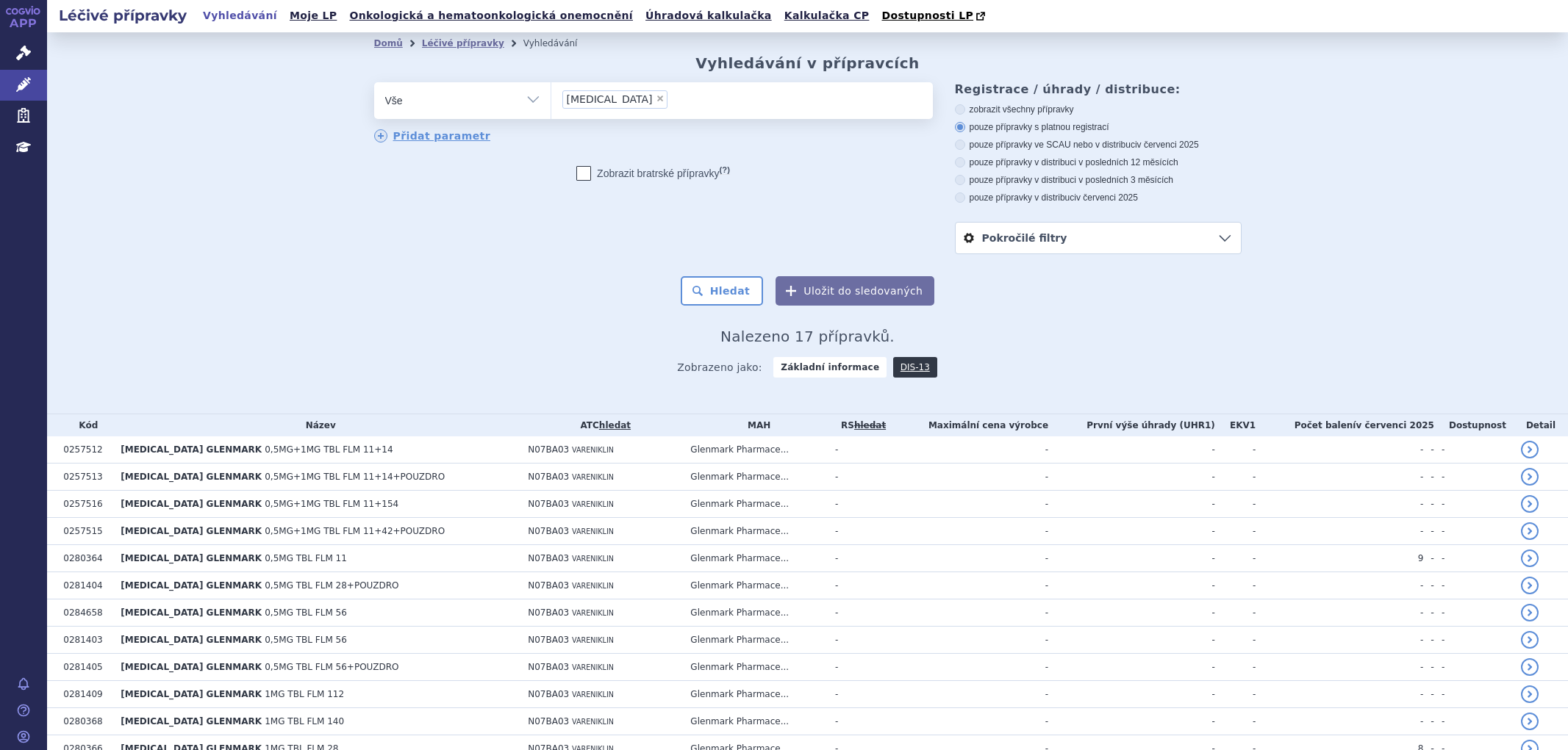
select select
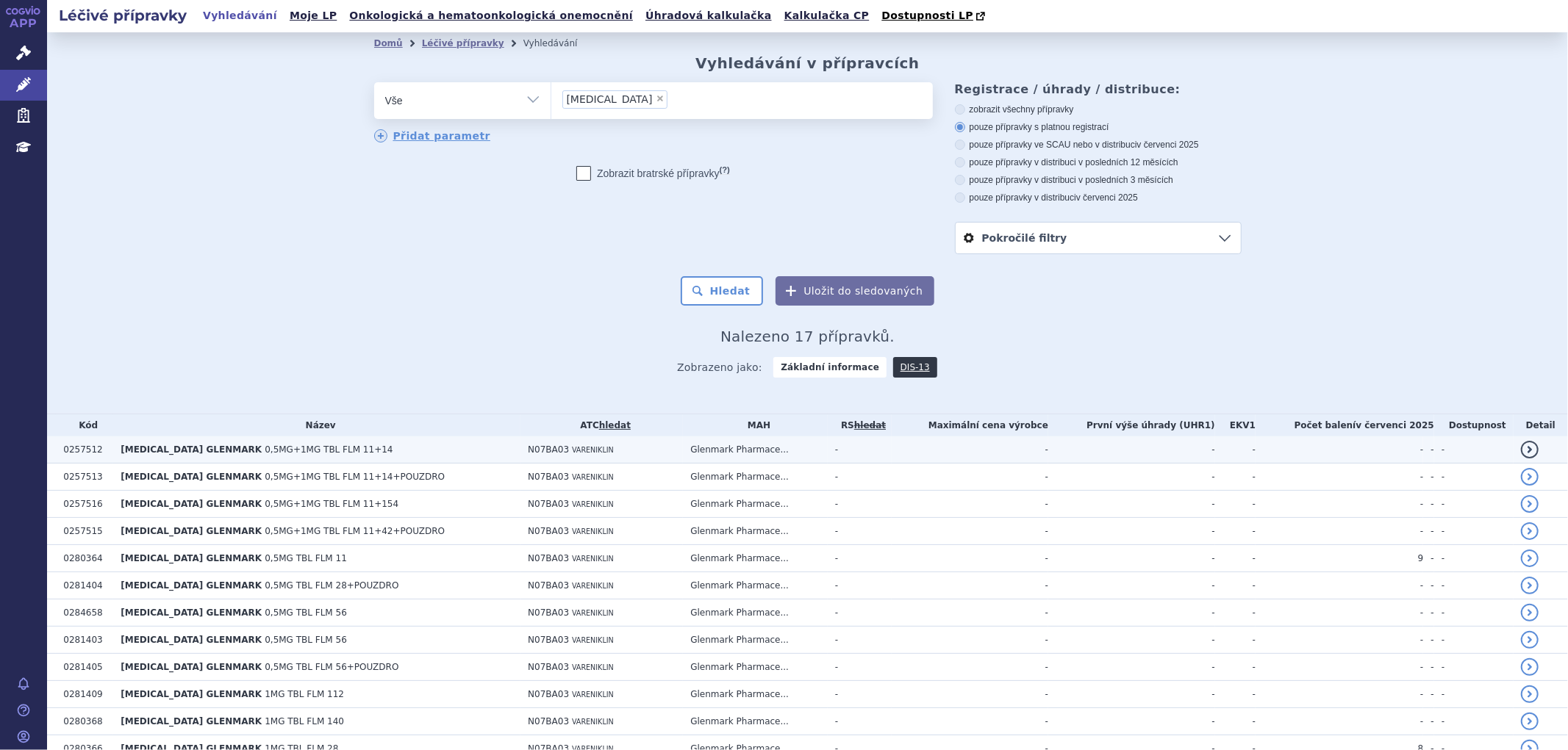
click at [362, 454] on td "[MEDICAL_DATA] GLENMARK 0,5MG+1MG TBL FLM 11+14" at bounding box center [316, 450] width 407 height 27
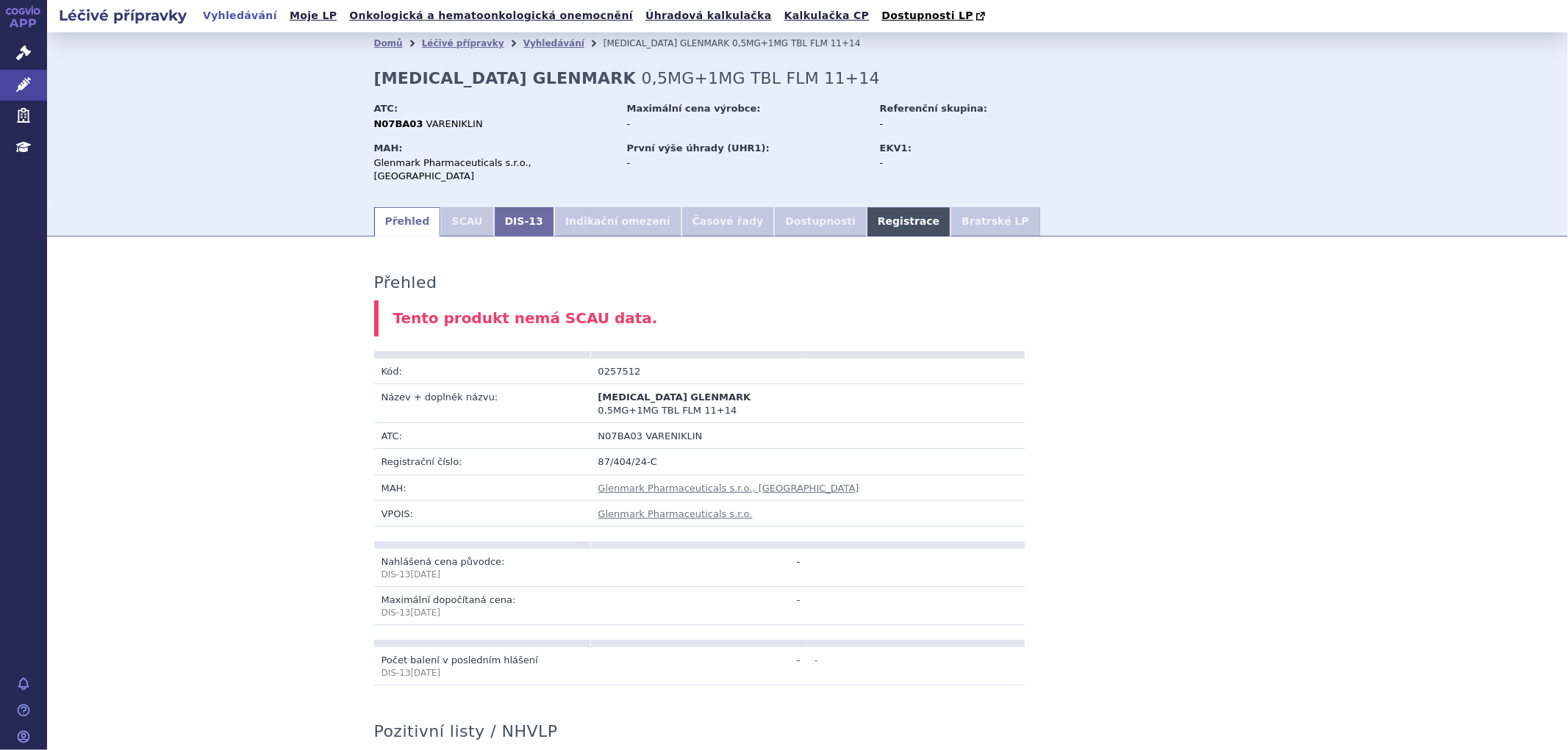
click at [866, 215] on link "Registrace" at bounding box center [908, 222] width 84 height 30
